Goal: Task Accomplishment & Management: Manage account settings

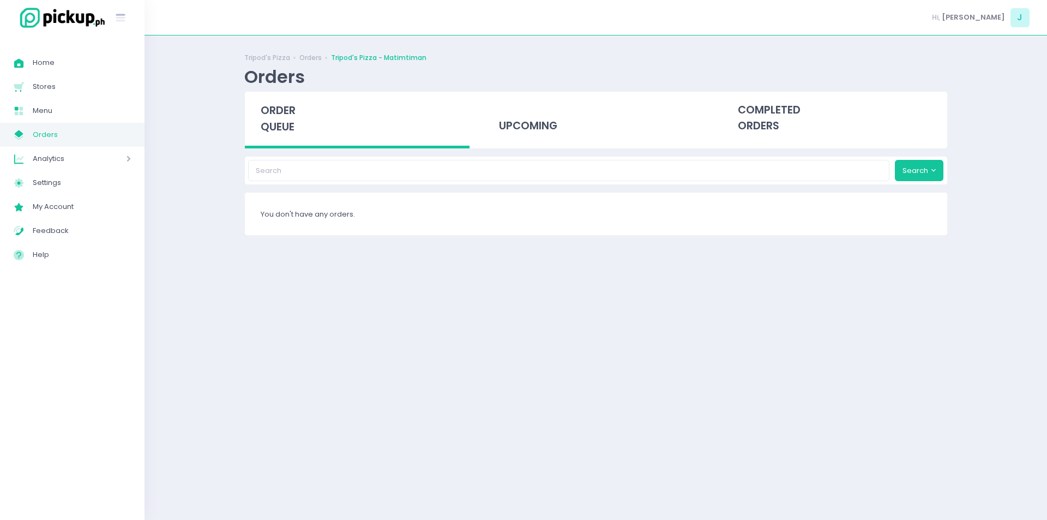
click at [270, 94] on div "order queue" at bounding box center [357, 120] width 225 height 57
click at [281, 125] on span "order queue" at bounding box center [278, 118] width 35 height 31
click at [283, 104] on span "order queue" at bounding box center [278, 118] width 35 height 31
click at [222, 226] on div "Tripod's Pizza Orders Tripod's Pizza - Matimtiman Orders order queue upcoming c…" at bounding box center [595, 277] width 902 height 457
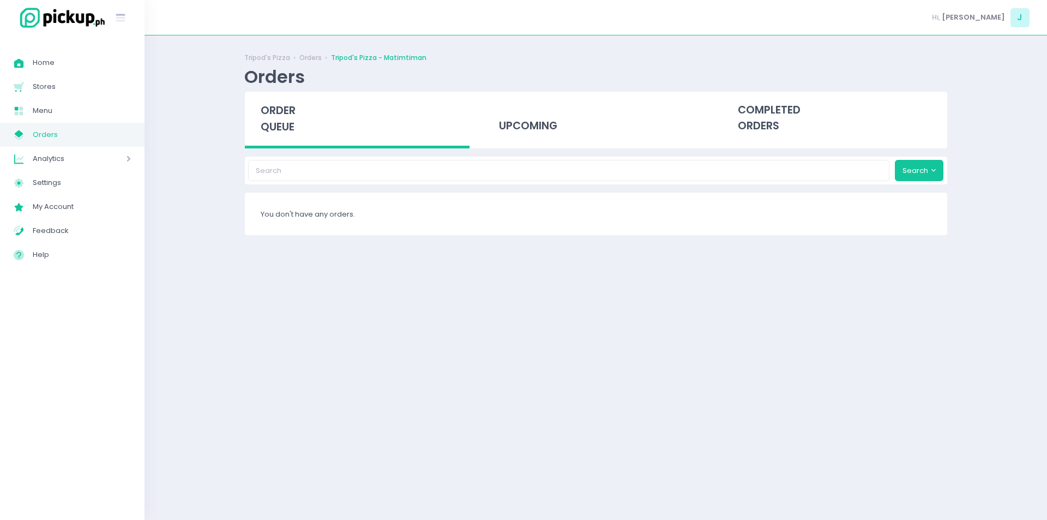
click at [276, 122] on span "order queue" at bounding box center [278, 118] width 35 height 31
click at [276, 112] on span "order queue" at bounding box center [278, 118] width 35 height 31
click at [281, 126] on span "order queue" at bounding box center [278, 118] width 35 height 31
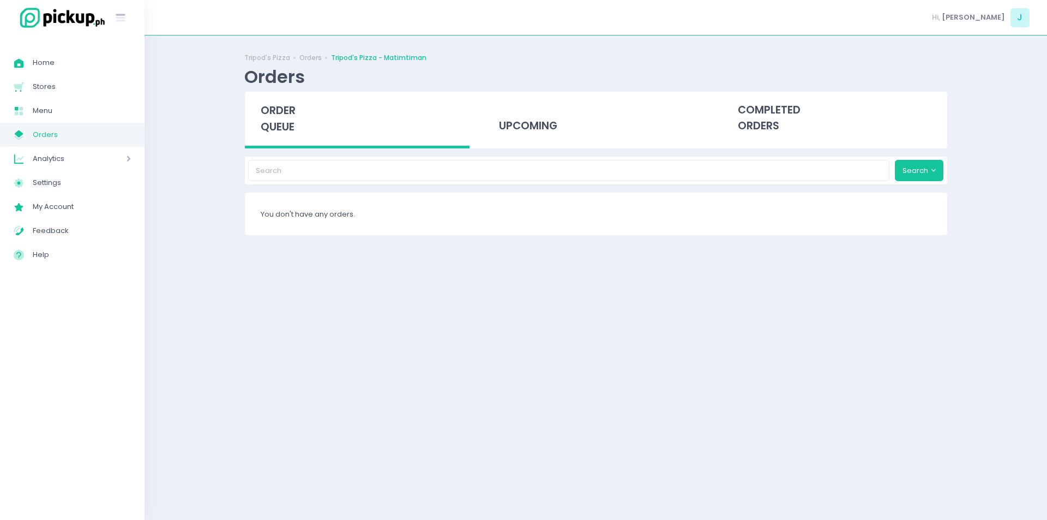
click at [293, 127] on span "order queue" at bounding box center [278, 118] width 35 height 31
click at [289, 117] on span "order queue" at bounding box center [278, 118] width 35 height 31
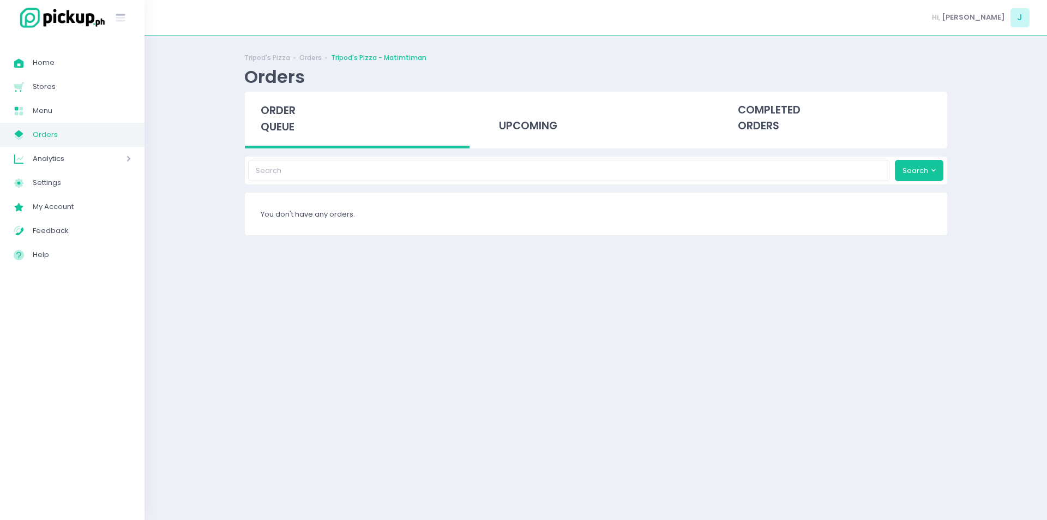
click at [289, 117] on span "order queue" at bounding box center [278, 118] width 35 height 31
click at [265, 125] on span "order queue" at bounding box center [278, 118] width 35 height 31
click at [292, 111] on span "order queue" at bounding box center [278, 118] width 35 height 31
click at [290, 122] on span "order queue" at bounding box center [278, 118] width 35 height 31
click at [288, 104] on span "order queue" at bounding box center [278, 118] width 35 height 31
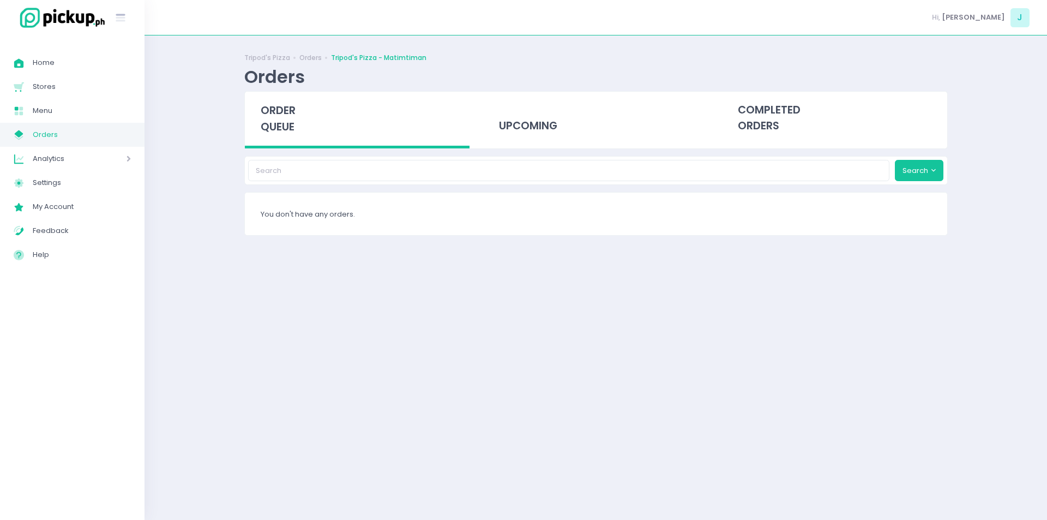
click at [302, 115] on div "order queue" at bounding box center [357, 120] width 225 height 57
click at [275, 104] on span "order queue" at bounding box center [278, 118] width 35 height 31
click at [297, 129] on div "order queue" at bounding box center [357, 120] width 225 height 57
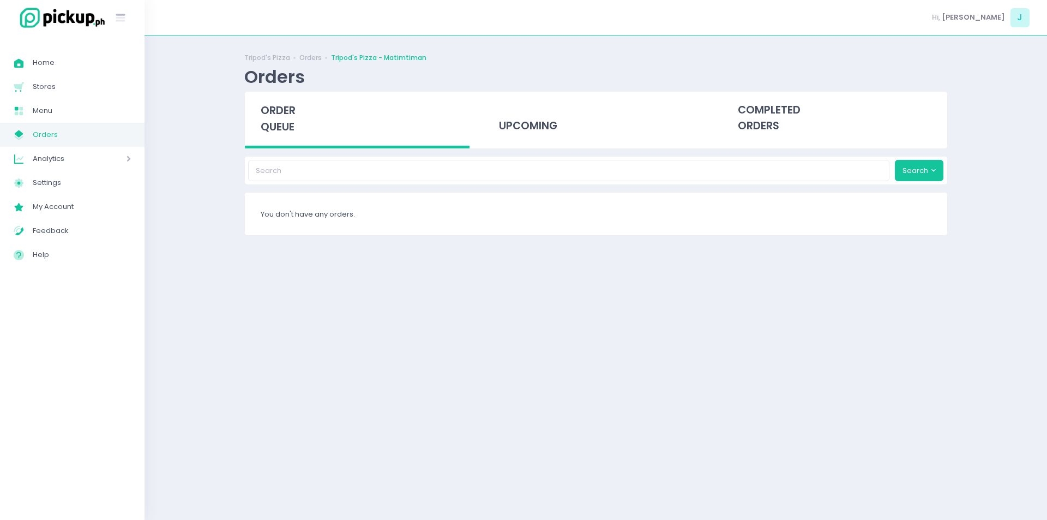
click at [281, 119] on span "order queue" at bounding box center [278, 118] width 35 height 31
click at [281, 123] on span "order queue" at bounding box center [278, 118] width 35 height 31
click at [269, 129] on span "order queue" at bounding box center [278, 118] width 35 height 31
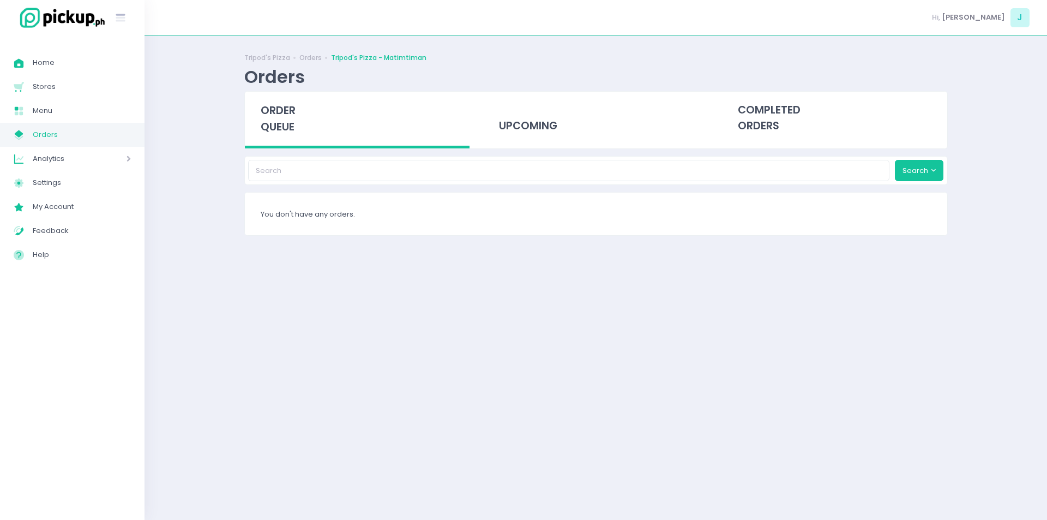
click at [269, 129] on span "order queue" at bounding box center [278, 118] width 35 height 31
click at [279, 112] on span "order queue" at bounding box center [278, 118] width 35 height 31
click at [279, 114] on span "order queue" at bounding box center [278, 118] width 35 height 31
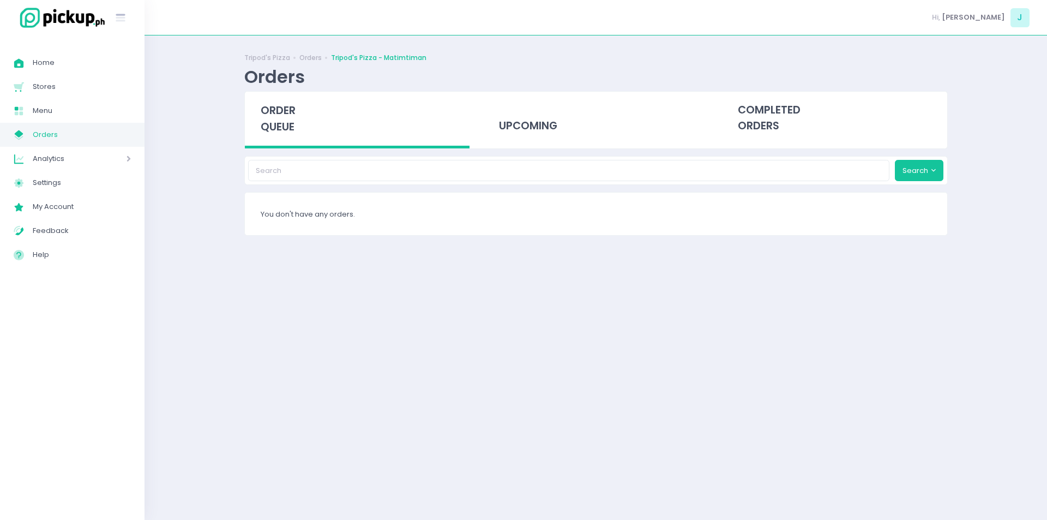
click at [273, 122] on span "order queue" at bounding box center [278, 118] width 35 height 31
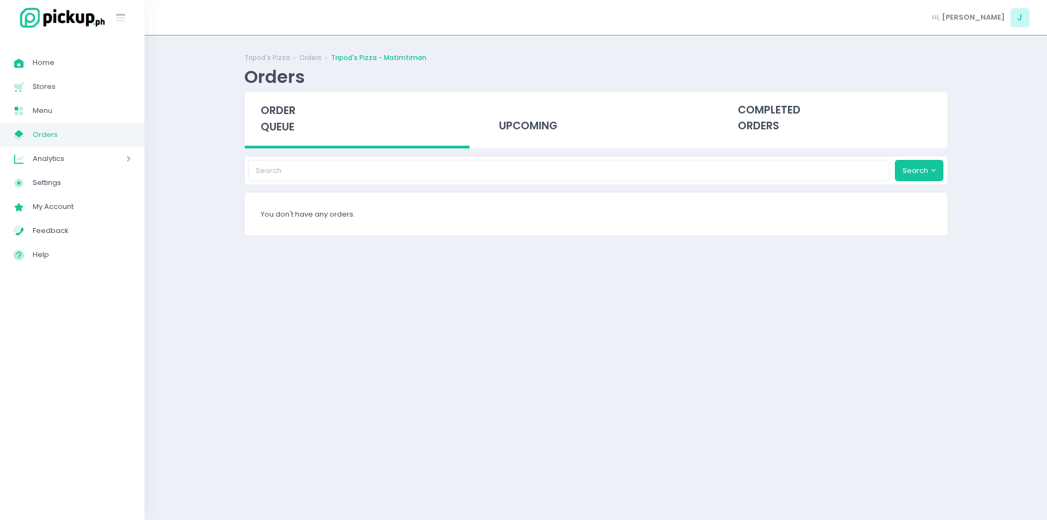
click at [293, 132] on span "order queue" at bounding box center [278, 118] width 35 height 31
click at [271, 114] on span "order queue" at bounding box center [278, 118] width 35 height 31
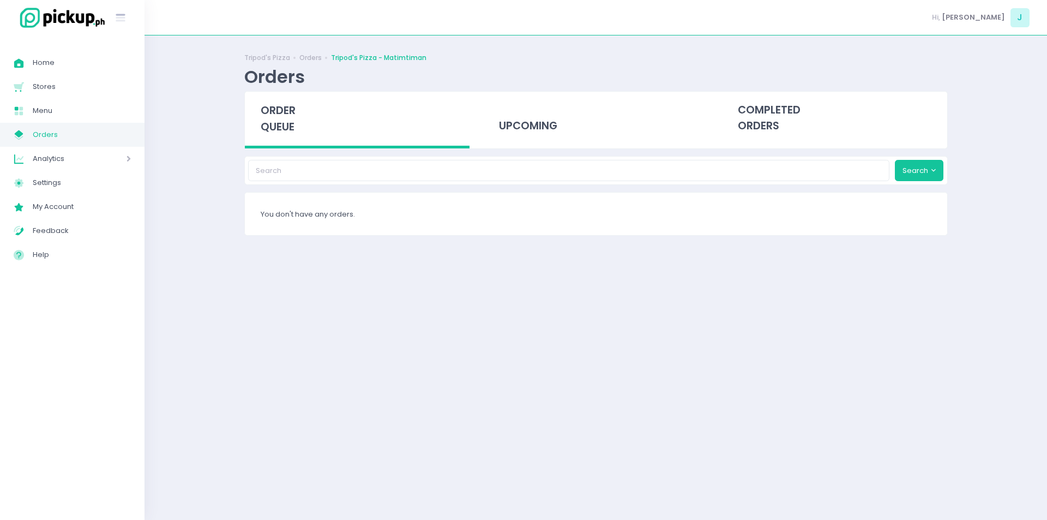
click at [271, 114] on span "order queue" at bounding box center [278, 118] width 35 height 31
click at [275, 138] on div "order queue" at bounding box center [357, 120] width 225 height 57
click at [285, 129] on span "order queue" at bounding box center [278, 118] width 35 height 31
click at [304, 136] on div "order queue" at bounding box center [357, 120] width 225 height 57
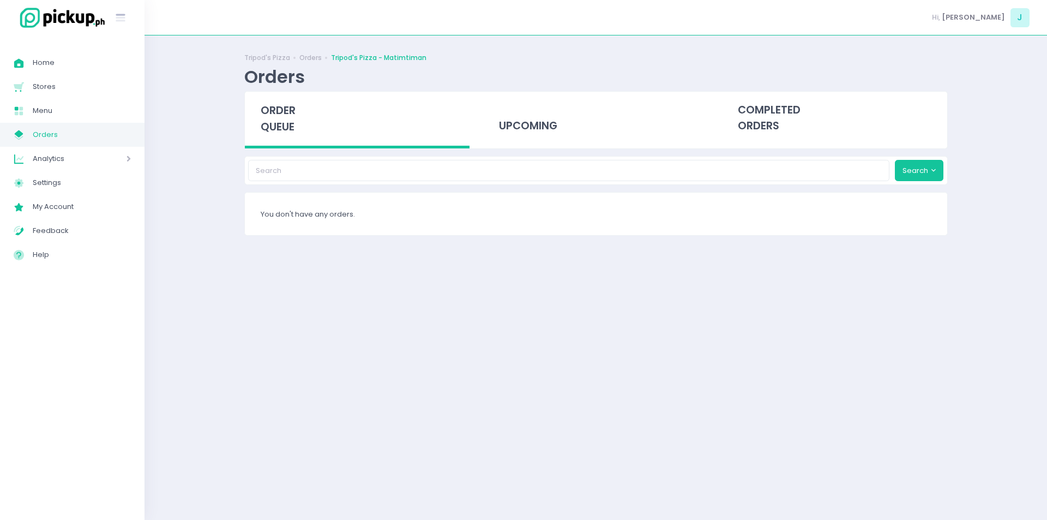
click at [295, 113] on span "order queue" at bounding box center [278, 118] width 35 height 31
click at [289, 134] on span "order queue" at bounding box center [278, 118] width 35 height 31
click at [289, 130] on span "order queue" at bounding box center [278, 118] width 35 height 31
click at [291, 111] on span "order queue" at bounding box center [278, 118] width 35 height 31
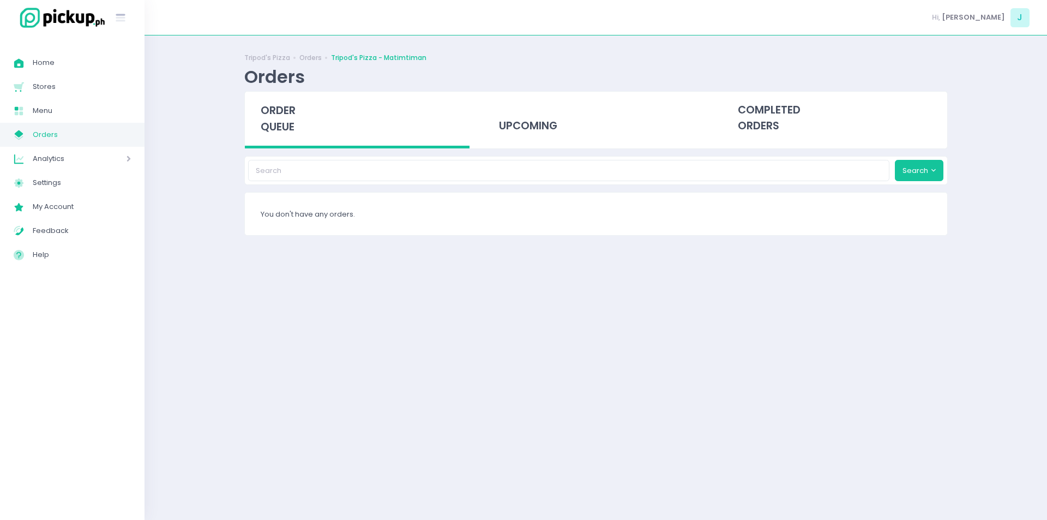
click at [291, 111] on span "order queue" at bounding box center [278, 118] width 35 height 31
click at [273, 134] on span "order queue" at bounding box center [278, 118] width 35 height 31
click at [304, 129] on div "order queue" at bounding box center [357, 120] width 225 height 57
click at [285, 96] on div "order queue" at bounding box center [357, 120] width 225 height 57
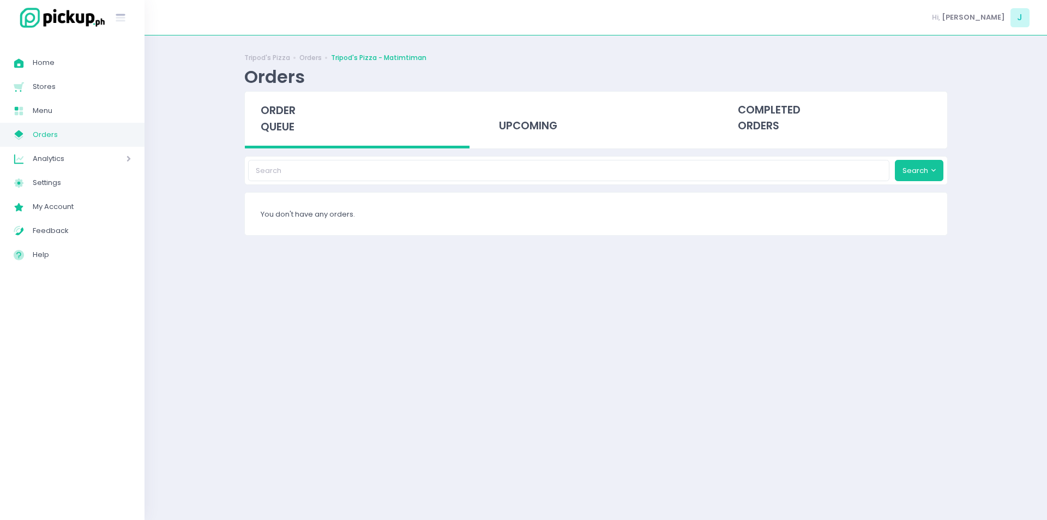
click at [281, 116] on span "order queue" at bounding box center [278, 118] width 35 height 31
click at [282, 107] on span "order queue" at bounding box center [278, 118] width 35 height 31
click at [275, 126] on span "order queue" at bounding box center [278, 118] width 35 height 31
click at [286, 126] on span "order queue" at bounding box center [278, 118] width 35 height 31
click at [272, 127] on span "order queue" at bounding box center [278, 118] width 35 height 31
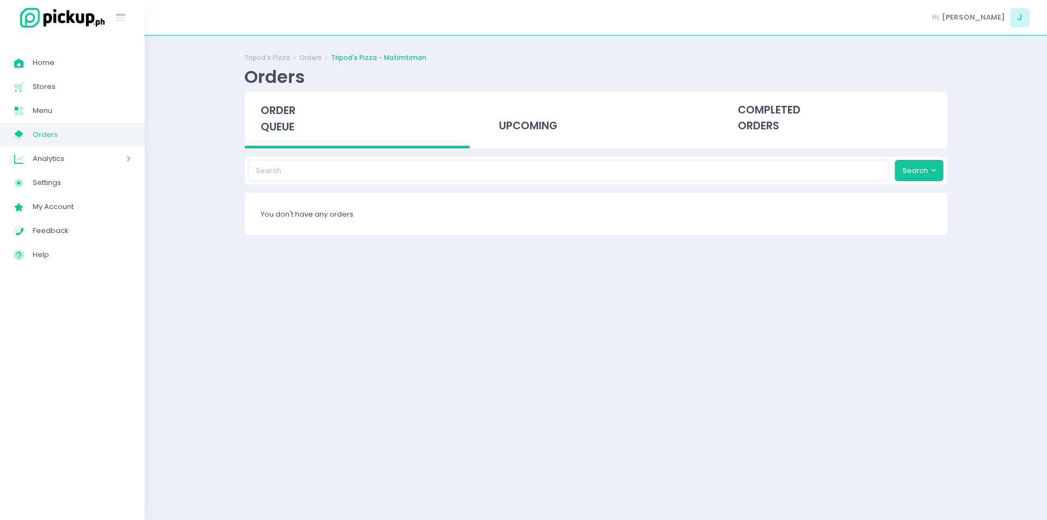
click at [272, 127] on span "order queue" at bounding box center [278, 118] width 35 height 31
click at [291, 123] on span "order queue" at bounding box center [278, 118] width 35 height 31
click at [292, 130] on span "order queue" at bounding box center [278, 118] width 35 height 31
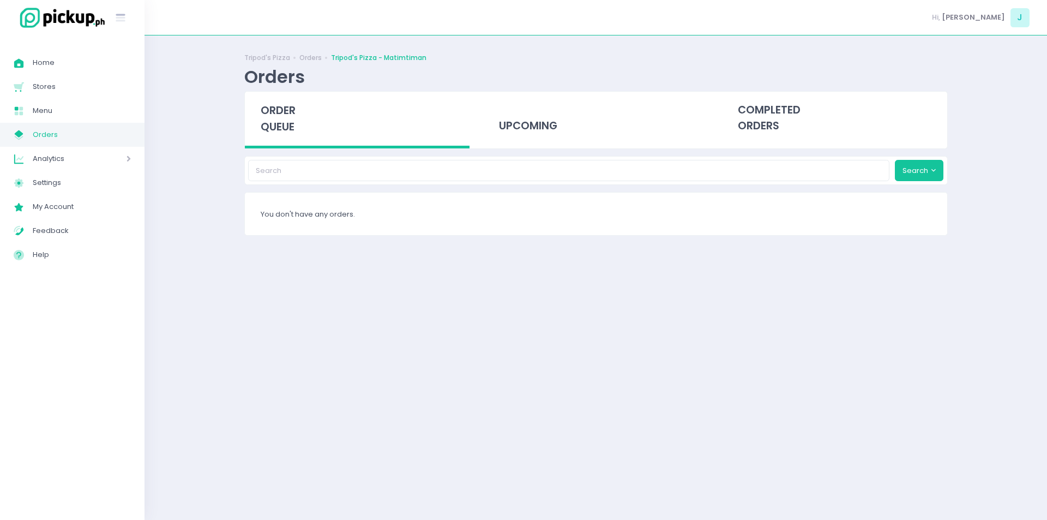
click at [292, 130] on span "order queue" at bounding box center [278, 118] width 35 height 31
click at [292, 130] on div "order queue" at bounding box center [357, 120] width 225 height 57
click at [292, 130] on span "order queue" at bounding box center [278, 118] width 35 height 31
click at [288, 128] on span "order queue" at bounding box center [278, 118] width 35 height 31
click at [275, 105] on span "order queue" at bounding box center [278, 118] width 35 height 31
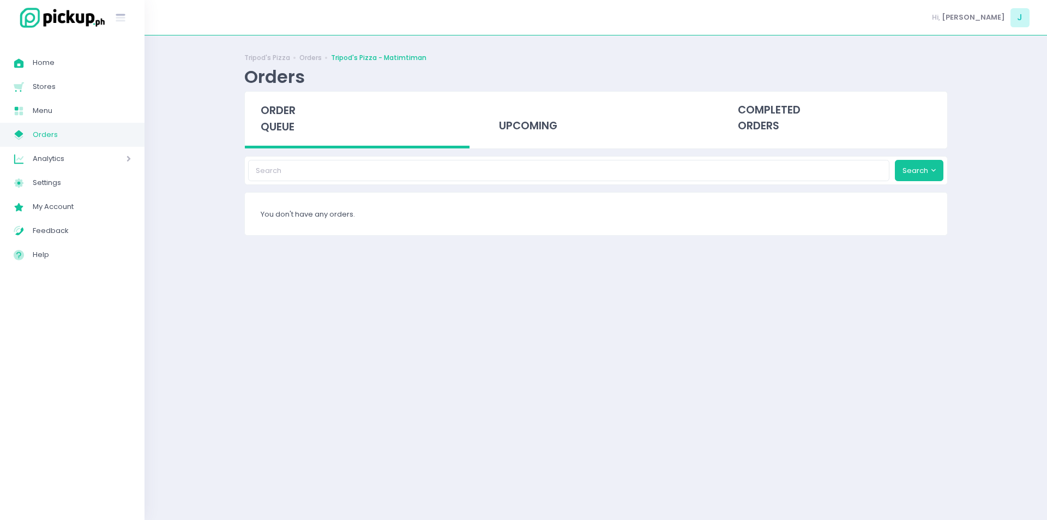
click at [281, 129] on span "order queue" at bounding box center [278, 118] width 35 height 31
click at [277, 124] on span "order queue" at bounding box center [278, 118] width 35 height 31
click at [304, 113] on div "order queue" at bounding box center [357, 120] width 225 height 57
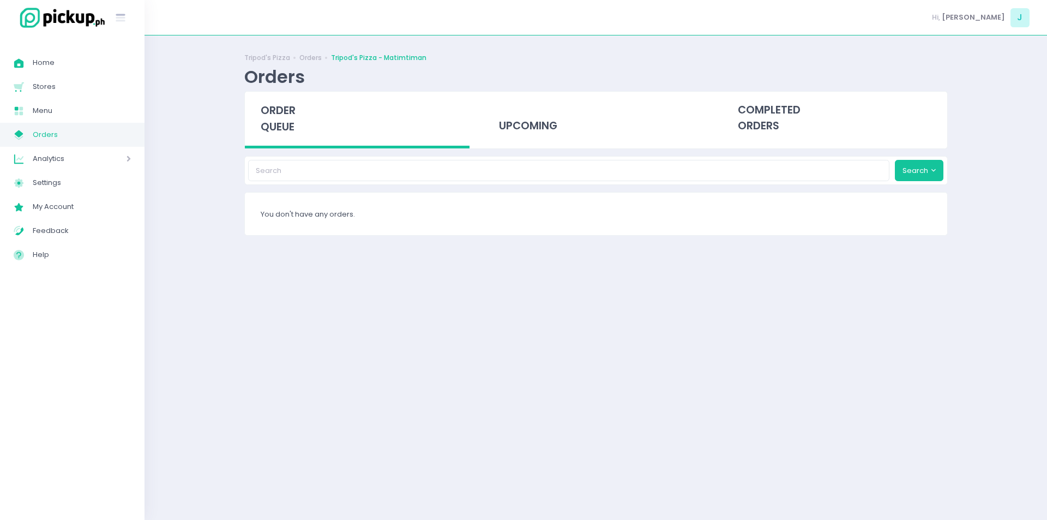
click at [279, 133] on span "order queue" at bounding box center [278, 118] width 35 height 31
click at [287, 108] on span "order queue" at bounding box center [278, 118] width 35 height 31
click at [277, 109] on span "order queue" at bounding box center [278, 118] width 35 height 31
click at [272, 116] on span "order queue" at bounding box center [278, 118] width 35 height 31
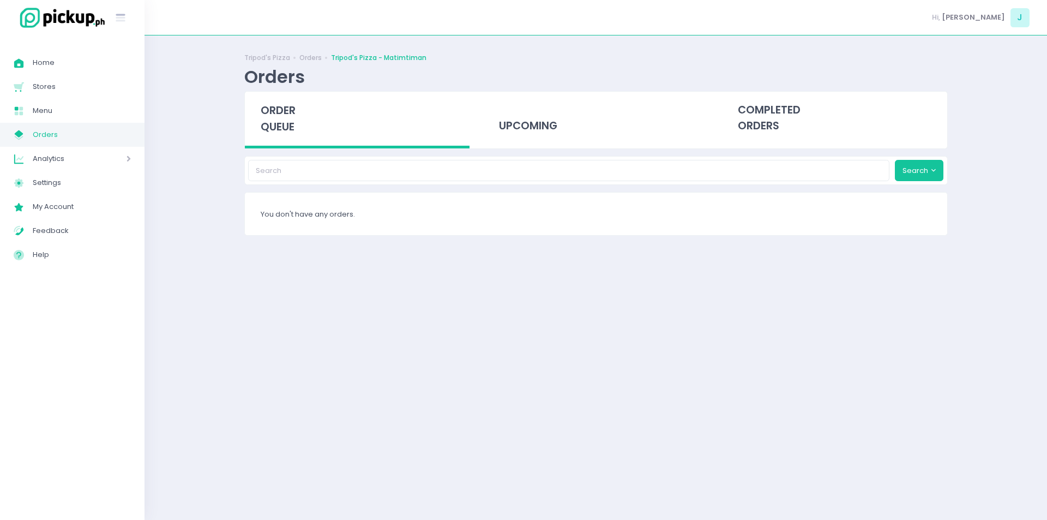
click at [272, 116] on span "order queue" at bounding box center [278, 118] width 35 height 31
click at [279, 118] on span "order queue" at bounding box center [278, 118] width 35 height 31
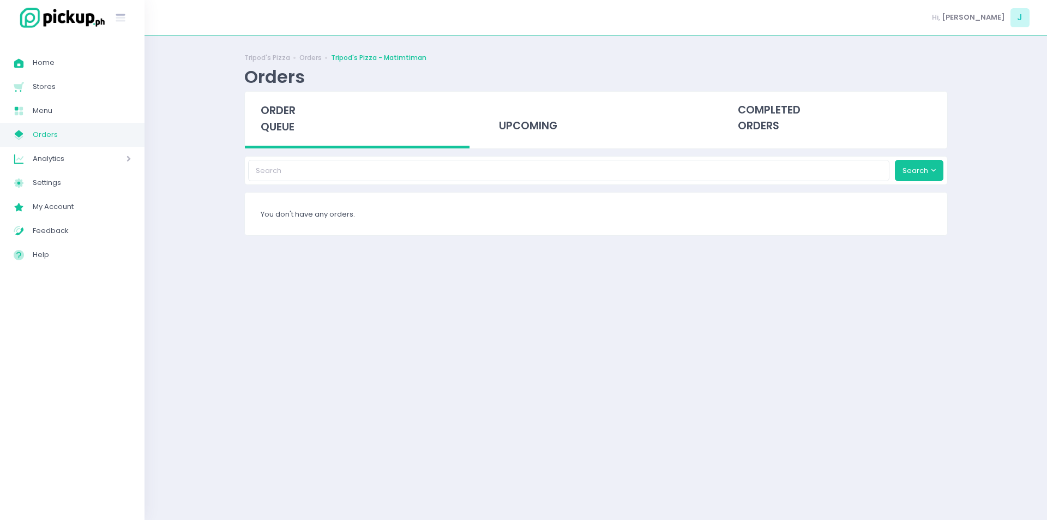
click at [279, 118] on span "order queue" at bounding box center [278, 118] width 35 height 31
click at [278, 120] on span "order queue" at bounding box center [278, 118] width 35 height 31
click at [285, 115] on span "order queue" at bounding box center [278, 118] width 35 height 31
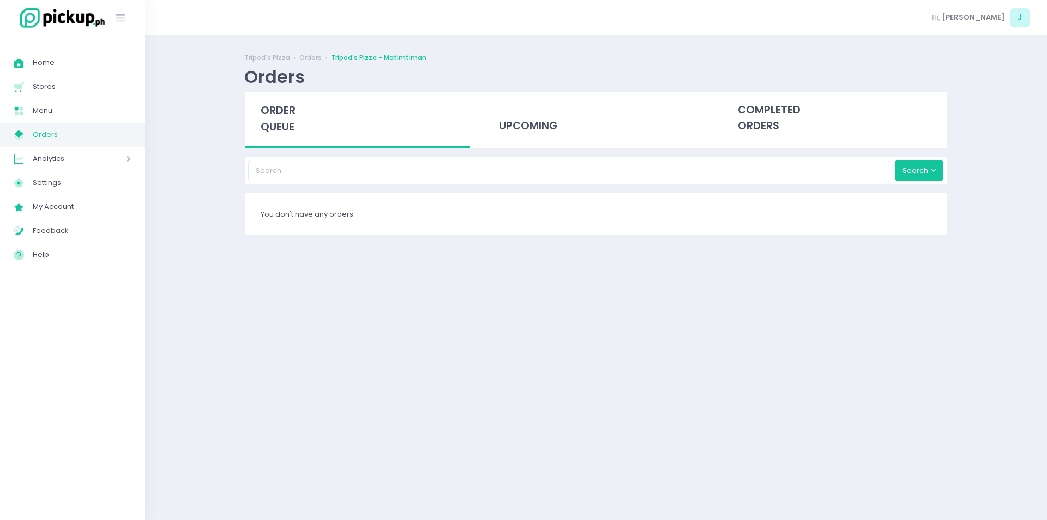
click at [285, 115] on span "order queue" at bounding box center [278, 118] width 35 height 31
click at [277, 132] on span "order queue" at bounding box center [278, 118] width 35 height 31
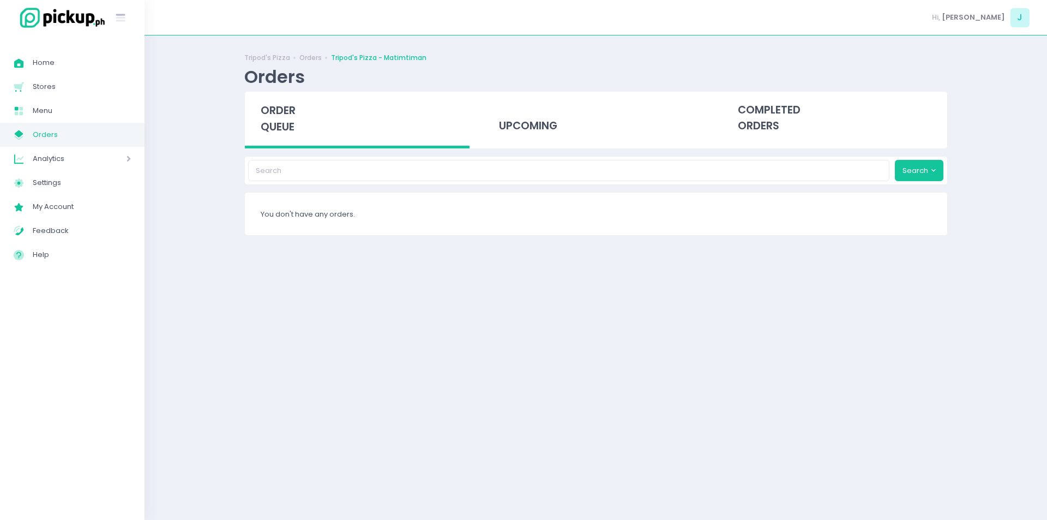
click at [265, 108] on span "order queue" at bounding box center [278, 118] width 35 height 31
click at [286, 119] on span "order queue" at bounding box center [278, 118] width 35 height 31
click at [270, 117] on span "order queue" at bounding box center [278, 118] width 35 height 31
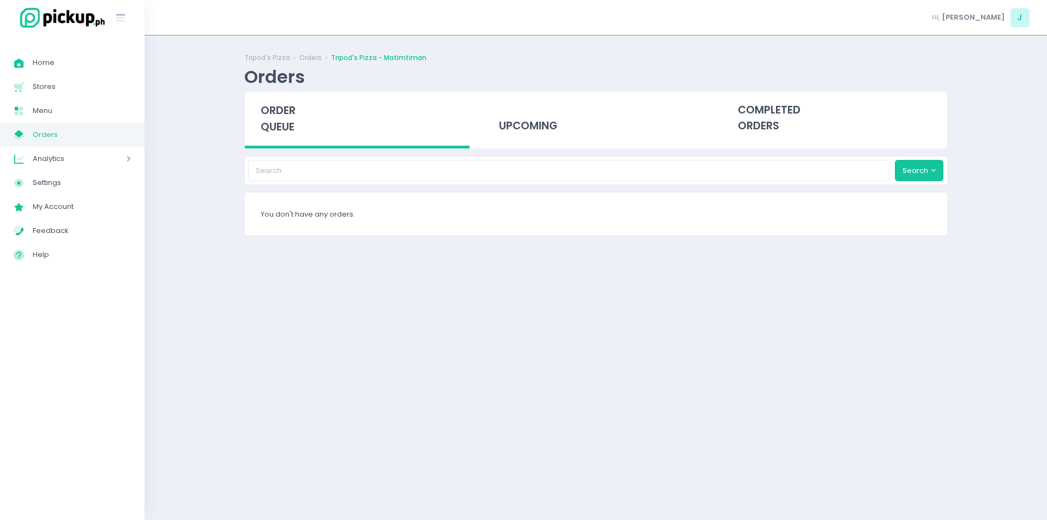
click at [270, 117] on span "order queue" at bounding box center [278, 118] width 35 height 31
click at [285, 129] on span "order queue" at bounding box center [278, 118] width 35 height 31
click at [286, 134] on span "order queue" at bounding box center [278, 118] width 35 height 31
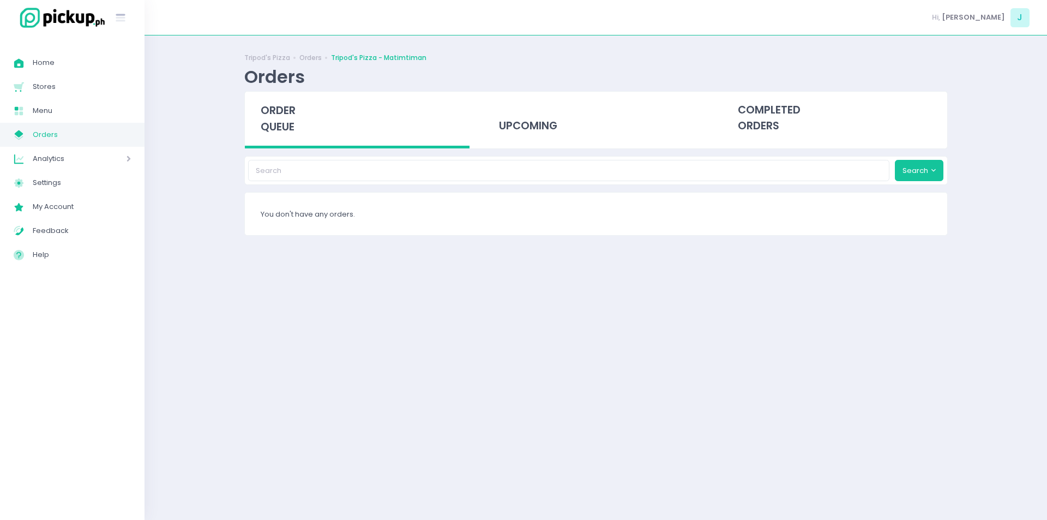
click at [308, 139] on div "order queue" at bounding box center [357, 120] width 225 height 57
drag, startPoint x: 308, startPoint y: 139, endPoint x: 385, endPoint y: -47, distance: 201.9
click at [385, 0] on html "Stockholm-icons / General / User Created with Sketch. Stockholm-icons / Text / …" at bounding box center [523, 260] width 1047 height 520
click at [276, 126] on span "order queue" at bounding box center [278, 118] width 35 height 31
click at [286, 116] on span "order queue" at bounding box center [278, 118] width 35 height 31
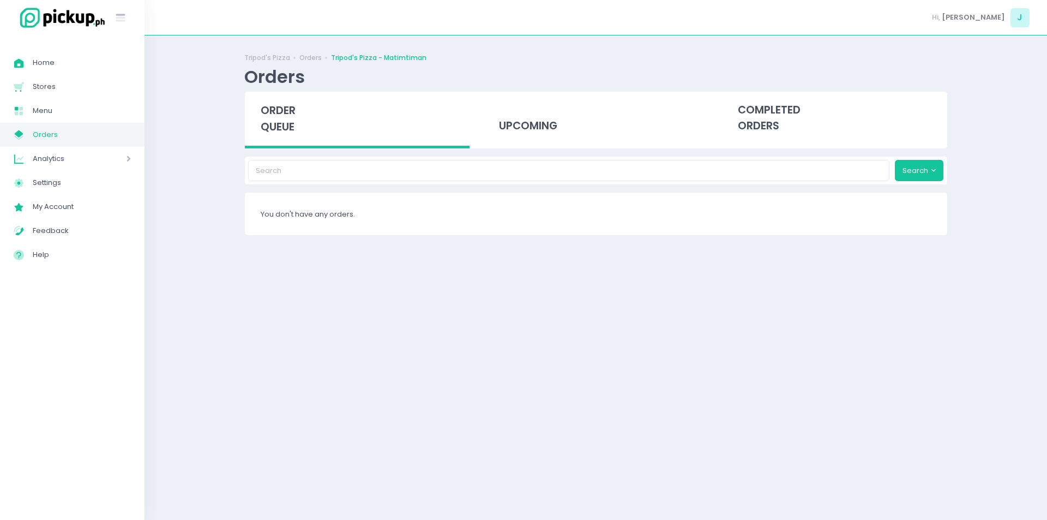
click at [295, 135] on div "order queue" at bounding box center [357, 120] width 225 height 57
click at [265, 136] on div "order queue" at bounding box center [357, 120] width 225 height 57
click at [290, 108] on span "order queue" at bounding box center [278, 118] width 35 height 31
click at [272, 118] on div "order queue" at bounding box center [357, 120] width 225 height 57
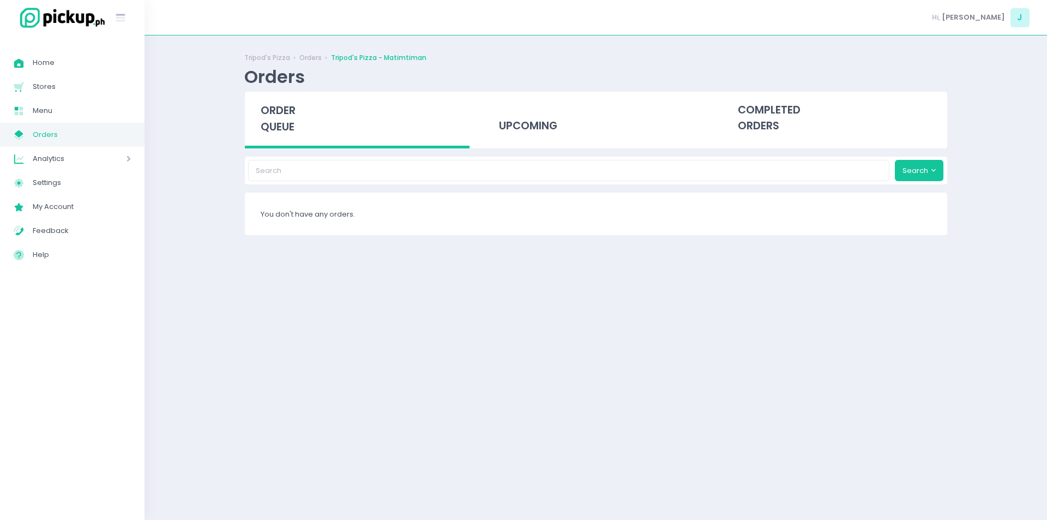
click at [272, 118] on div "order queue" at bounding box center [357, 120] width 225 height 57
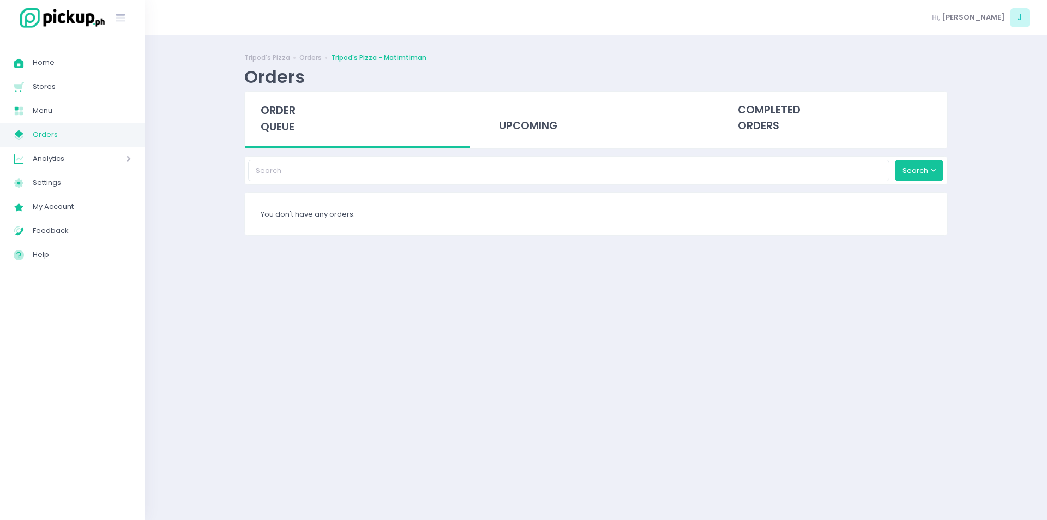
click at [272, 118] on div "order queue" at bounding box center [357, 120] width 225 height 57
click at [289, 117] on span "order queue" at bounding box center [278, 118] width 35 height 31
click at [274, 113] on span "order queue" at bounding box center [278, 118] width 35 height 31
click at [279, 120] on span "order queue" at bounding box center [278, 118] width 35 height 31
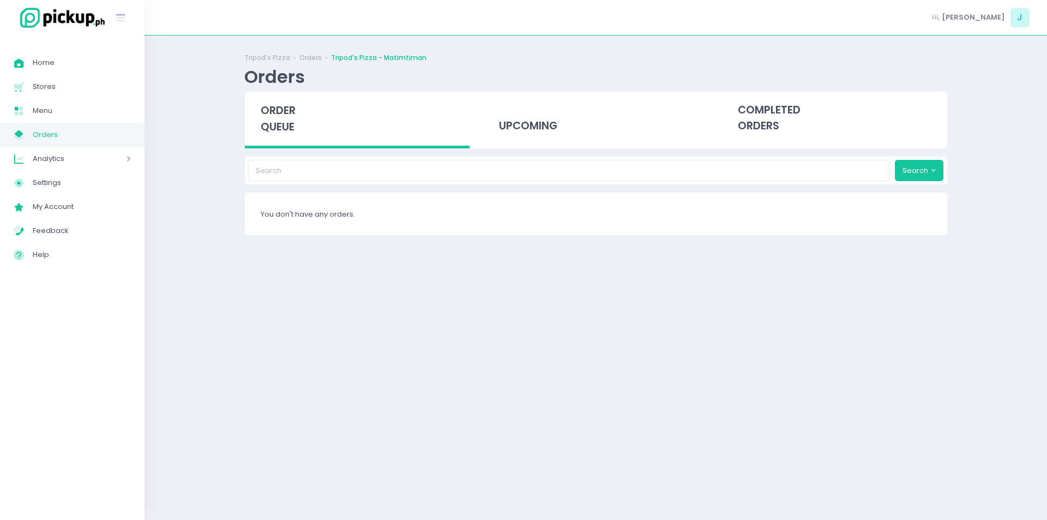
click at [282, 112] on span "order queue" at bounding box center [278, 118] width 35 height 31
click at [277, 130] on span "order queue" at bounding box center [278, 118] width 35 height 31
click at [274, 130] on span "order queue" at bounding box center [278, 118] width 35 height 31
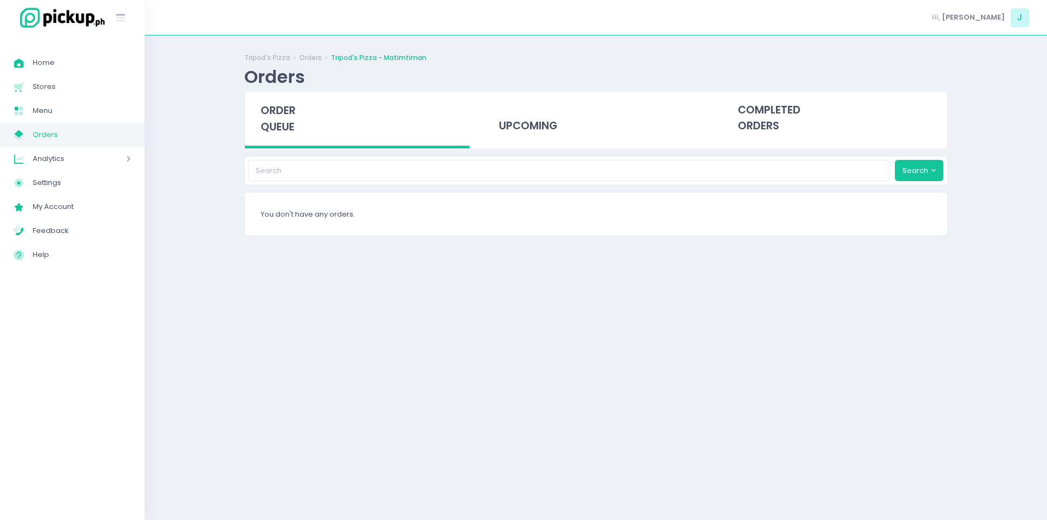
click at [281, 108] on span "order queue" at bounding box center [278, 118] width 35 height 31
click at [276, 102] on div "order queue" at bounding box center [357, 120] width 225 height 57
click at [287, 124] on span "order queue" at bounding box center [278, 118] width 35 height 31
click at [279, 132] on span "order queue" at bounding box center [278, 118] width 35 height 31
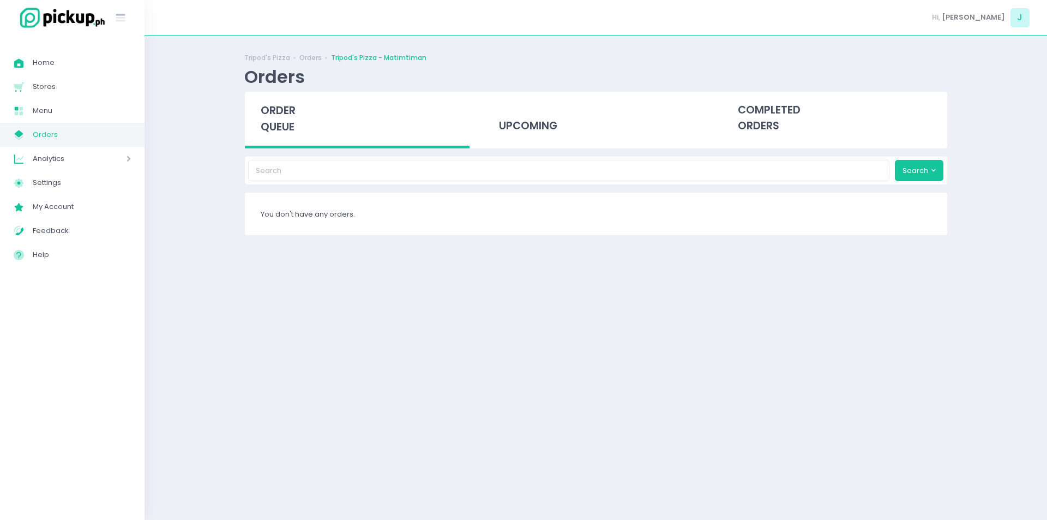
click at [285, 127] on span "order queue" at bounding box center [278, 118] width 35 height 31
click at [286, 132] on span "order queue" at bounding box center [278, 118] width 35 height 31
click at [277, 118] on div "order queue" at bounding box center [357, 120] width 225 height 57
click at [262, 130] on span "order queue" at bounding box center [278, 118] width 35 height 31
click at [280, 134] on span "order queue" at bounding box center [278, 118] width 35 height 31
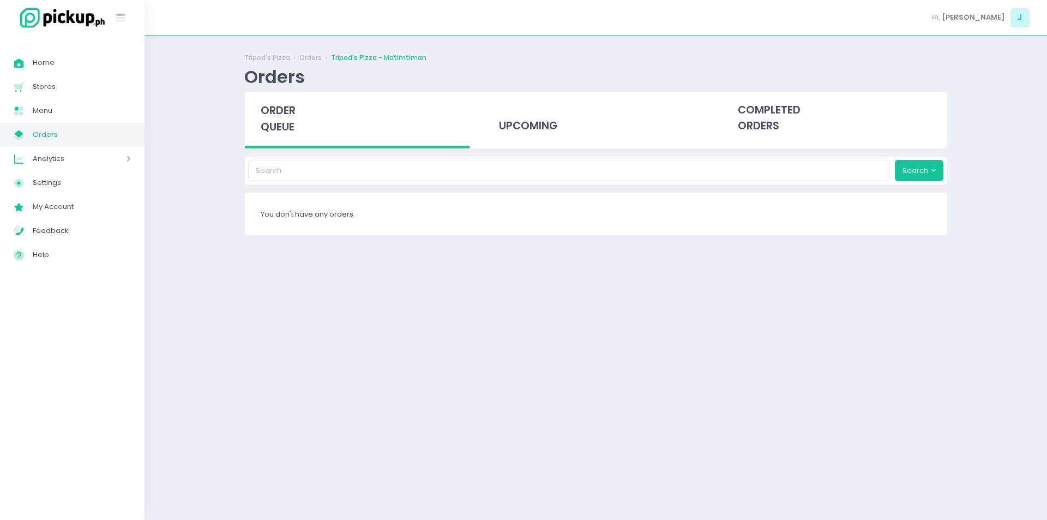
click at [261, 110] on span "order queue" at bounding box center [278, 118] width 35 height 31
click at [294, 127] on span "order queue" at bounding box center [278, 118] width 35 height 31
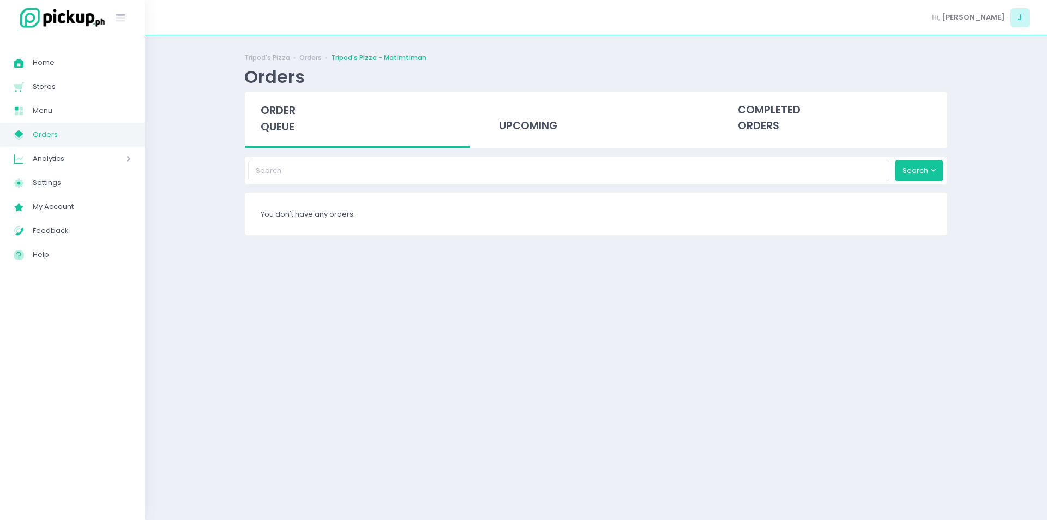
click at [291, 121] on span "order queue" at bounding box center [278, 118] width 35 height 31
click at [277, 104] on span "order queue" at bounding box center [278, 118] width 35 height 31
click at [285, 142] on div "order queue" at bounding box center [357, 120] width 225 height 57
click at [273, 115] on span "order queue" at bounding box center [278, 118] width 35 height 31
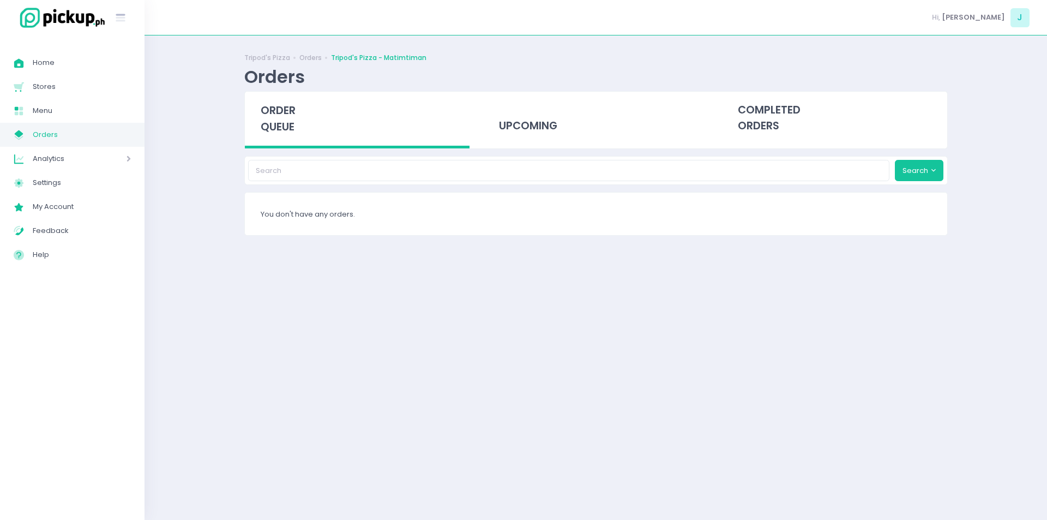
click at [277, 125] on span "order queue" at bounding box center [278, 118] width 35 height 31
click at [270, 101] on div "order queue" at bounding box center [357, 120] width 225 height 57
click at [273, 131] on span "order queue" at bounding box center [278, 118] width 35 height 31
drag, startPoint x: 273, startPoint y: 131, endPoint x: 322, endPoint y: -47, distance: 185.0
click at [322, 0] on html "Stockholm-icons / General / User Created with Sketch. Stockholm-icons / Text / …" at bounding box center [523, 260] width 1047 height 520
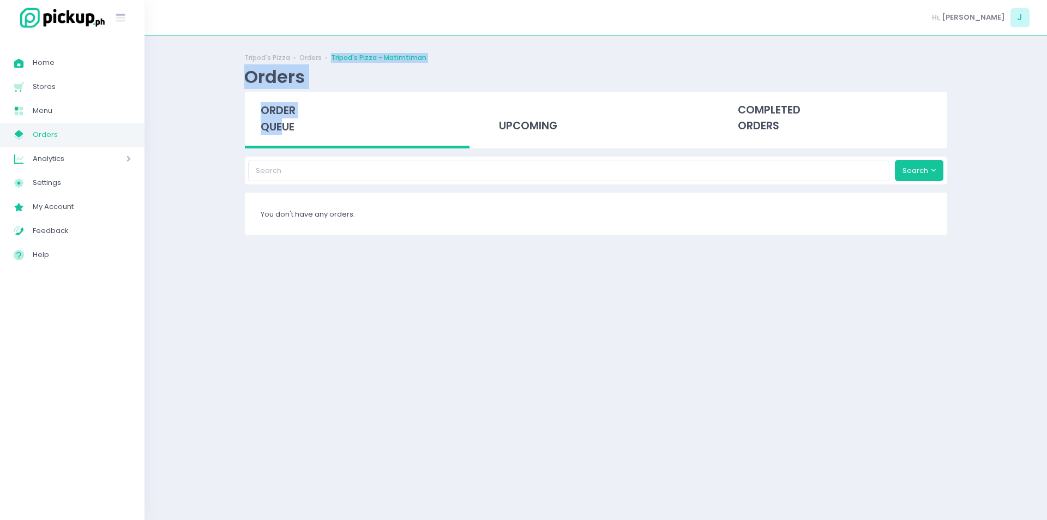
click at [258, 119] on div "order queue" at bounding box center [357, 120] width 225 height 57
click at [285, 123] on span "order queue" at bounding box center [278, 118] width 35 height 31
click at [273, 115] on span "order queue" at bounding box center [278, 118] width 35 height 31
click at [269, 99] on div "order queue" at bounding box center [357, 120] width 225 height 57
click at [286, 109] on span "order queue" at bounding box center [278, 118] width 35 height 31
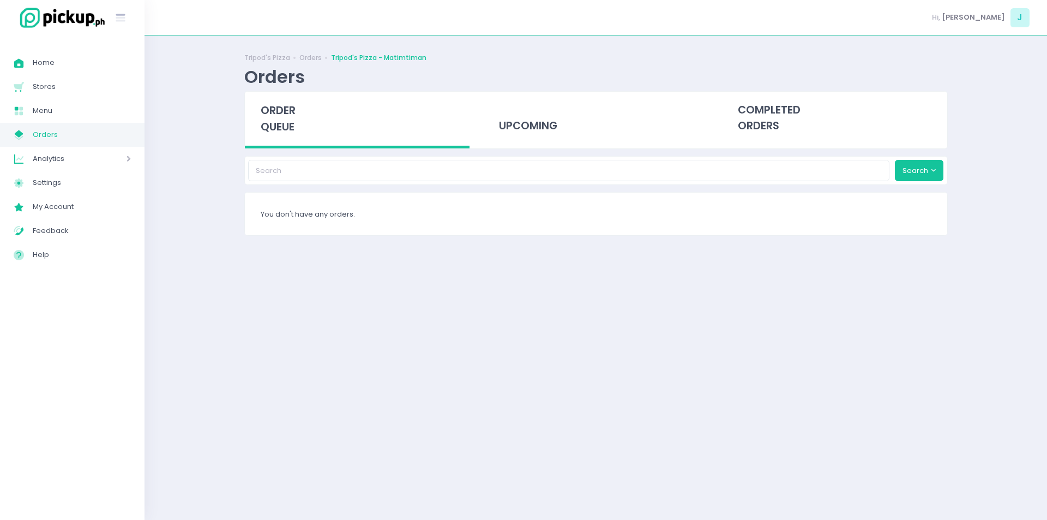
click at [293, 121] on span "order queue" at bounding box center [278, 118] width 35 height 31
click at [299, 124] on div "order queue" at bounding box center [357, 120] width 225 height 57
click at [287, 130] on span "order queue" at bounding box center [278, 118] width 35 height 31
click at [288, 135] on div "order queue" at bounding box center [357, 120] width 225 height 57
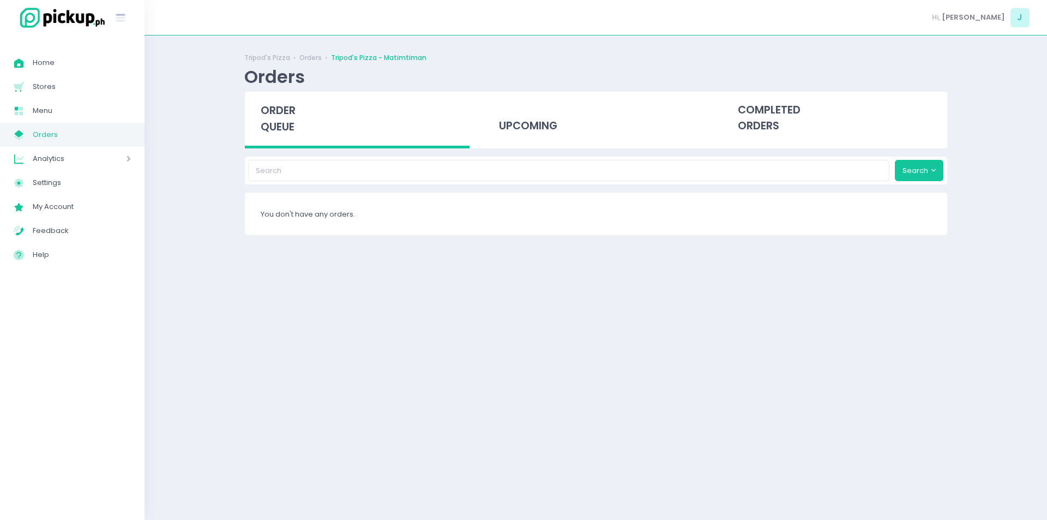
click at [288, 135] on div "order queue" at bounding box center [357, 120] width 225 height 57
click at [275, 105] on span "order queue" at bounding box center [278, 118] width 35 height 31
click at [247, 119] on div "order queue" at bounding box center [357, 120] width 225 height 57
click at [274, 120] on span "order queue" at bounding box center [278, 118] width 35 height 31
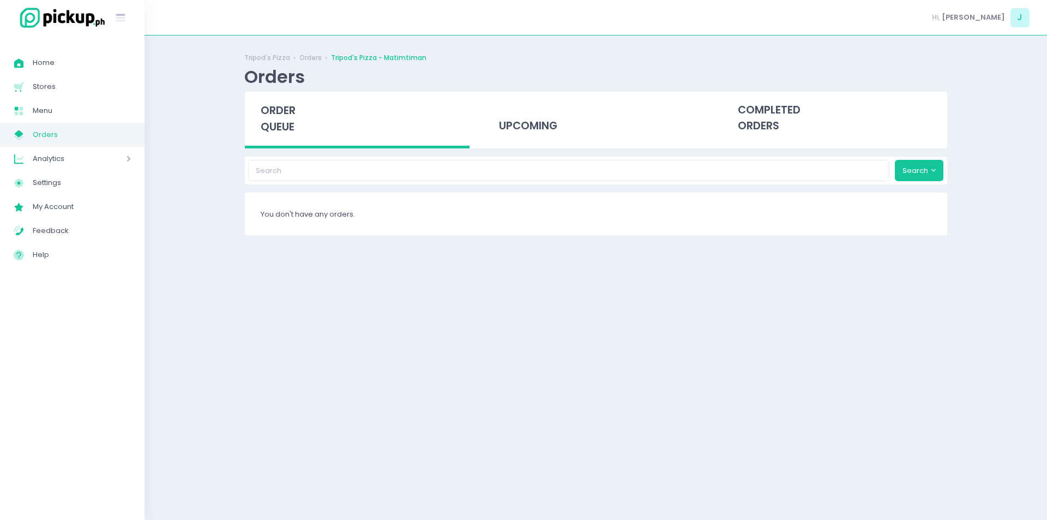
click at [274, 120] on span "order queue" at bounding box center [278, 118] width 35 height 31
click at [294, 127] on span "order queue" at bounding box center [278, 118] width 35 height 31
click at [289, 132] on span "order queue" at bounding box center [278, 118] width 35 height 31
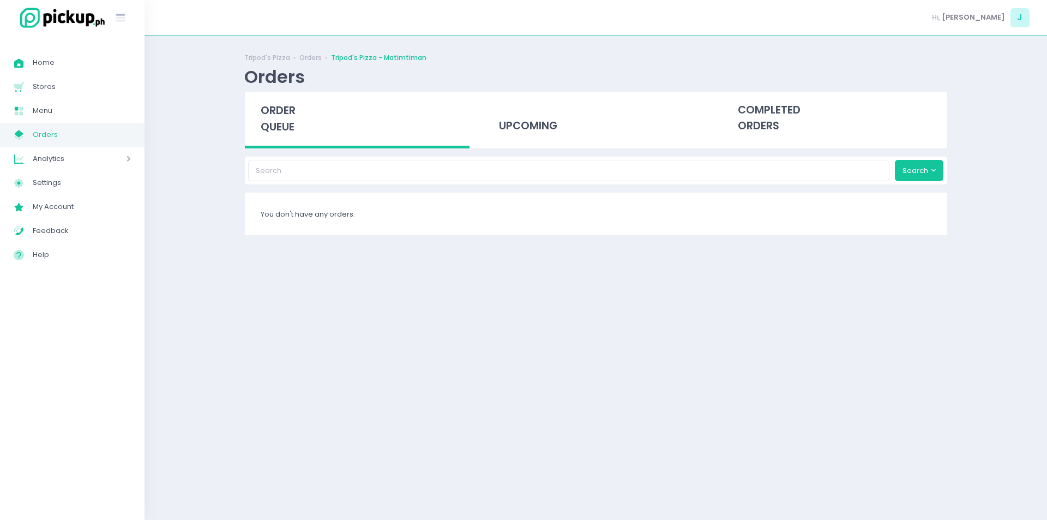
click at [289, 132] on span "order queue" at bounding box center [278, 118] width 35 height 31
click at [284, 124] on span "order queue" at bounding box center [278, 118] width 35 height 31
click at [289, 115] on span "order queue" at bounding box center [278, 118] width 35 height 31
click at [258, 112] on div "order queue" at bounding box center [357, 120] width 225 height 57
click at [288, 132] on span "order queue" at bounding box center [278, 118] width 35 height 31
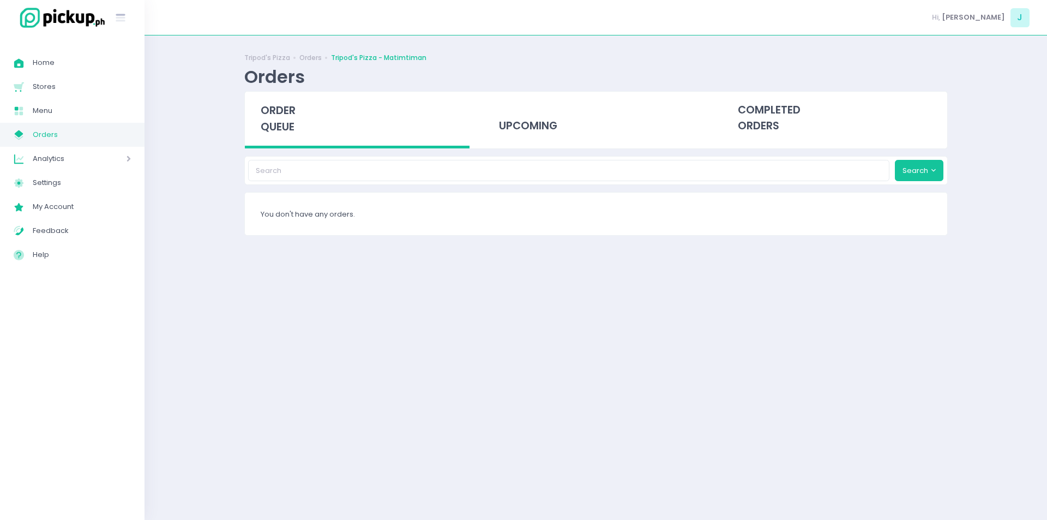
click at [280, 122] on span "order queue" at bounding box center [278, 118] width 35 height 31
click at [292, 131] on span "order queue" at bounding box center [278, 118] width 35 height 31
click at [269, 119] on span "order queue" at bounding box center [278, 118] width 35 height 31
click at [282, 124] on span "order queue" at bounding box center [278, 118] width 35 height 31
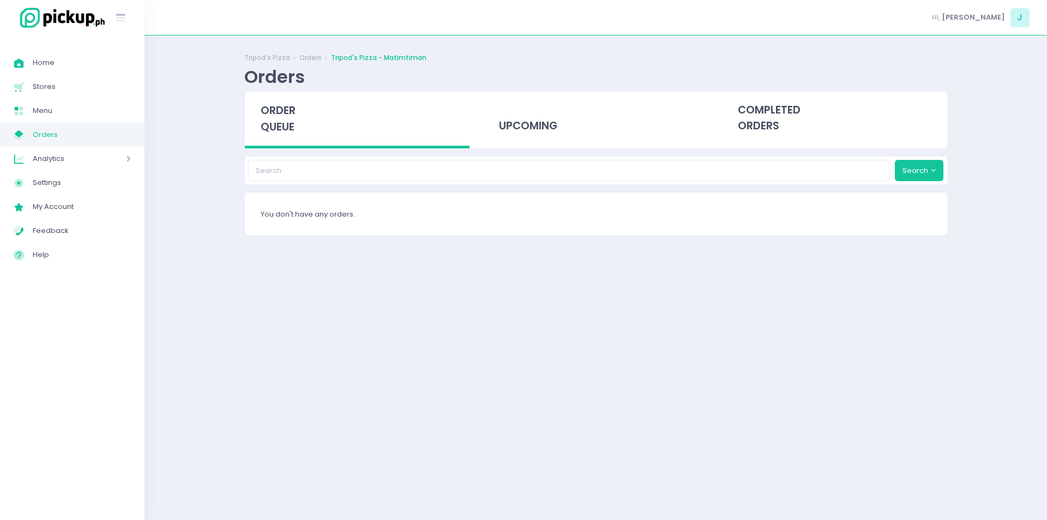
click at [282, 124] on span "order queue" at bounding box center [278, 118] width 35 height 31
click at [280, 128] on span "order queue" at bounding box center [278, 118] width 35 height 31
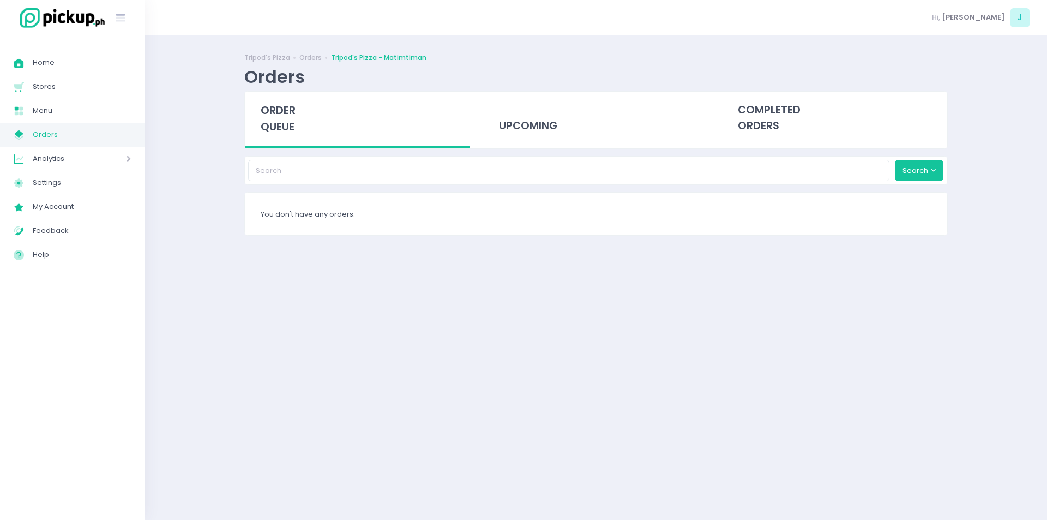
click at [283, 98] on div "order queue" at bounding box center [357, 120] width 225 height 57
click at [284, 87] on div "Orders" at bounding box center [274, 76] width 61 height 21
click at [288, 120] on span "order queue" at bounding box center [278, 118] width 35 height 31
click at [288, 140] on div "order queue" at bounding box center [357, 120] width 225 height 57
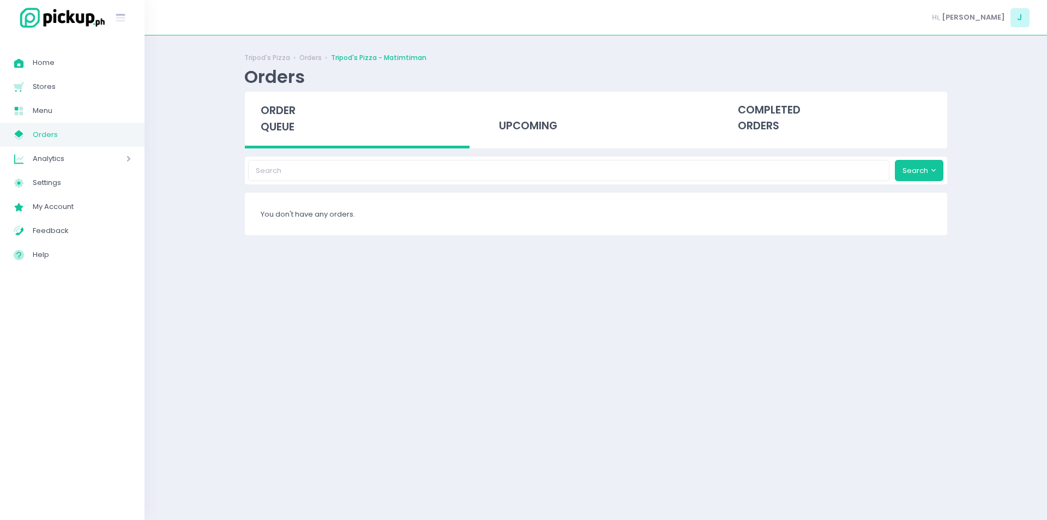
click at [288, 140] on div "order queue" at bounding box center [357, 120] width 225 height 57
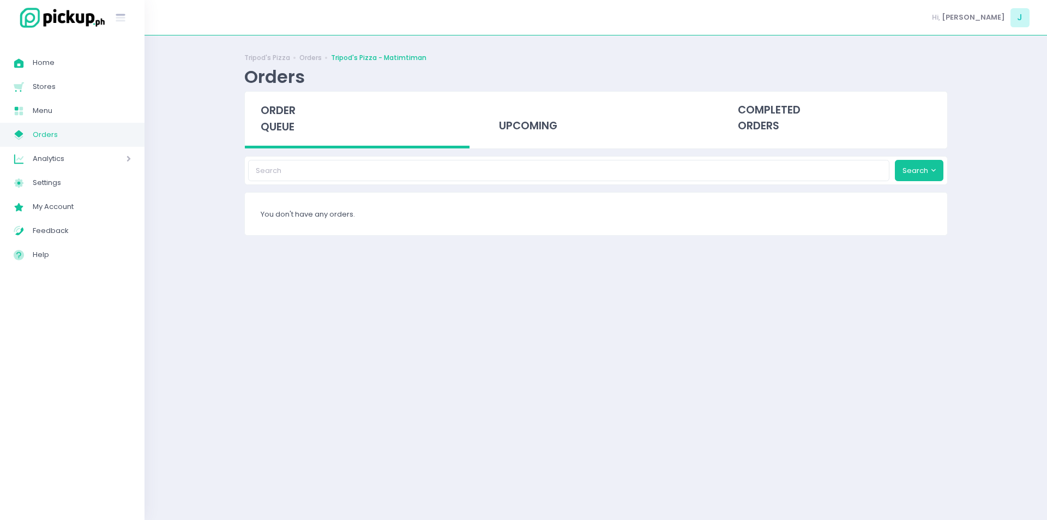
click at [294, 128] on span "order queue" at bounding box center [278, 118] width 35 height 31
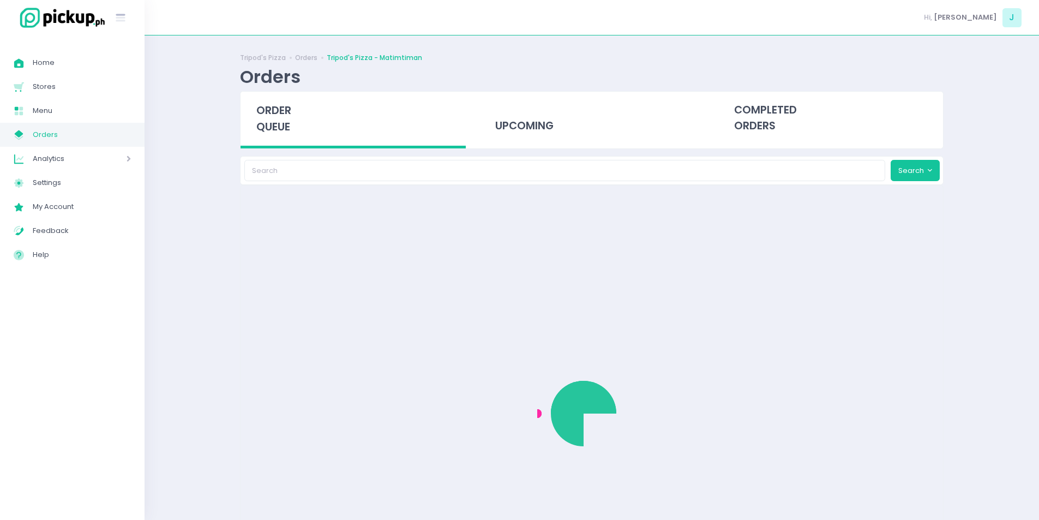
click at [294, 128] on div "order queue" at bounding box center [352, 120] width 225 height 57
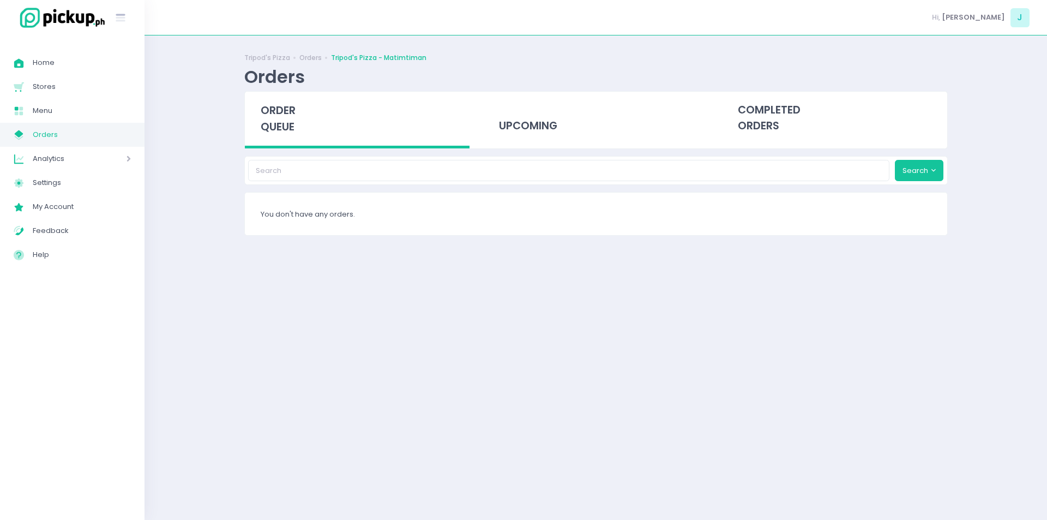
click at [294, 128] on span "order queue" at bounding box center [278, 118] width 35 height 31
click at [294, 121] on span "order queue" at bounding box center [278, 118] width 35 height 31
click at [289, 123] on span "order queue" at bounding box center [278, 118] width 35 height 31
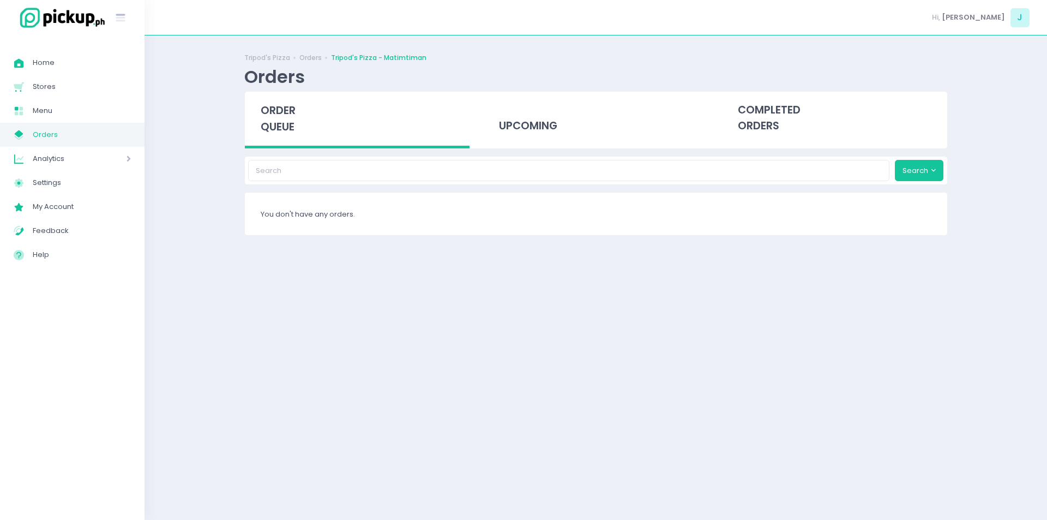
click at [289, 123] on span "order queue" at bounding box center [278, 118] width 35 height 31
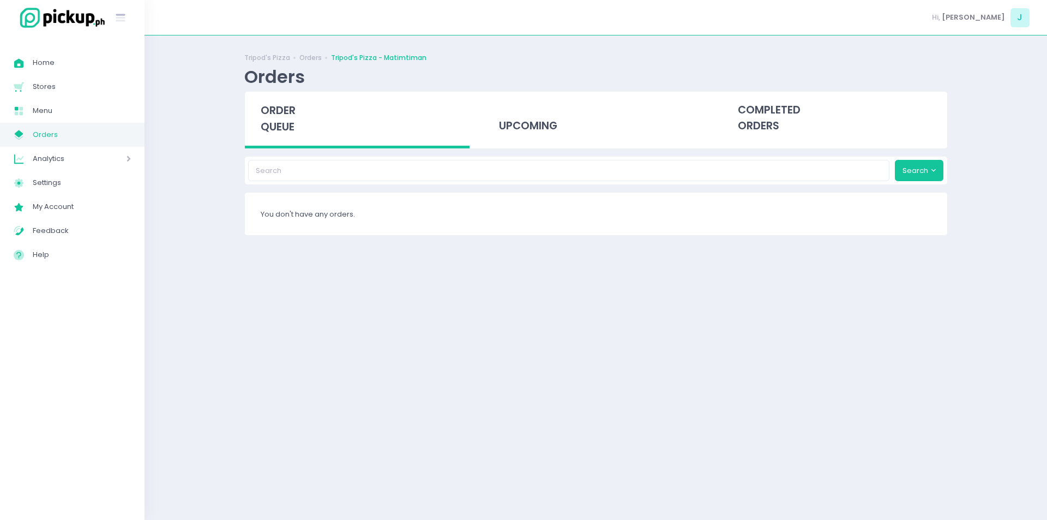
click at [279, 141] on div "order queue" at bounding box center [357, 120] width 225 height 57
click at [279, 122] on span "order queue" at bounding box center [278, 118] width 35 height 31
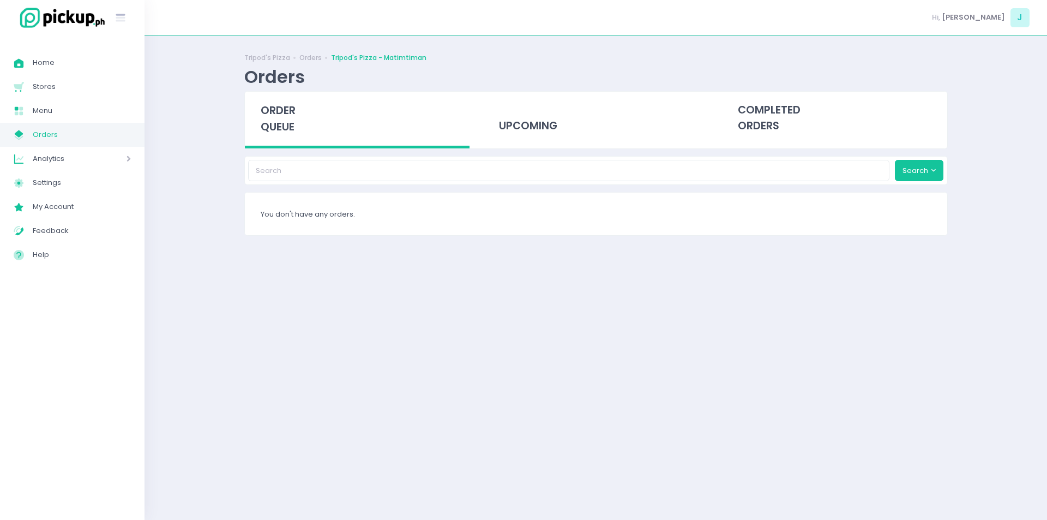
click at [279, 122] on span "order queue" at bounding box center [278, 118] width 35 height 31
click at [276, 128] on span "order queue" at bounding box center [278, 118] width 35 height 31
click at [287, 103] on span "order queue" at bounding box center [278, 118] width 35 height 31
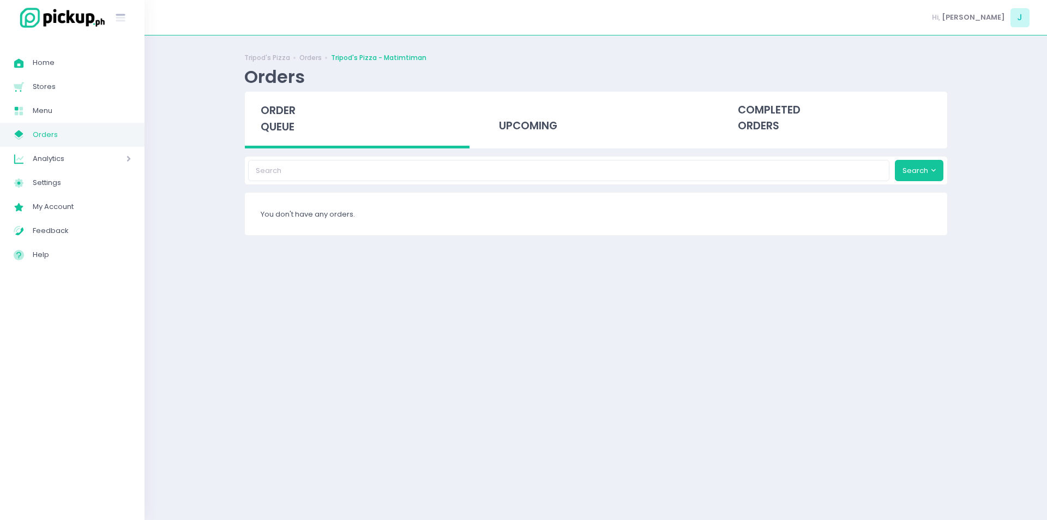
click at [299, 138] on div "order queue" at bounding box center [357, 120] width 225 height 57
click at [287, 116] on span "order queue" at bounding box center [278, 118] width 35 height 31
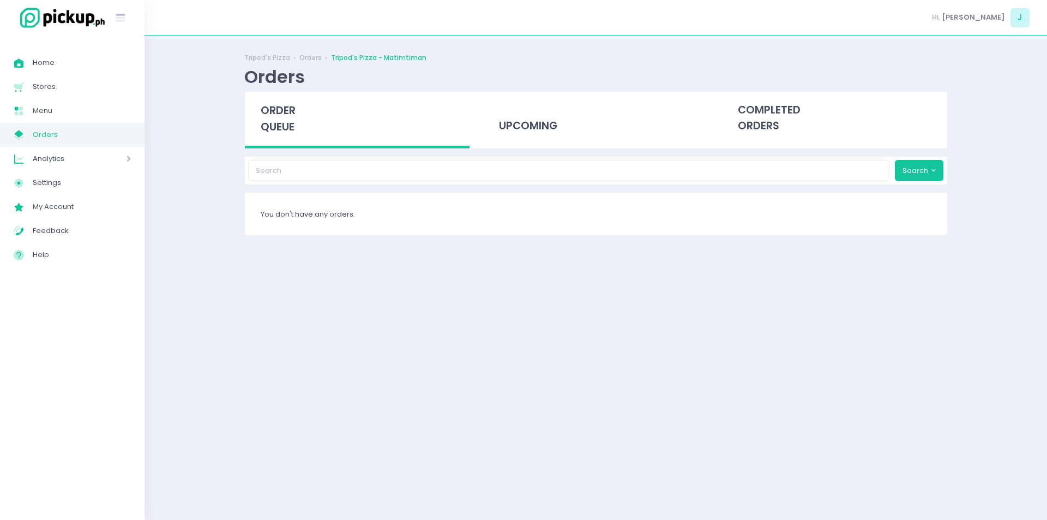
click at [287, 116] on span "order queue" at bounding box center [278, 118] width 35 height 31
click at [281, 130] on span "order queue" at bounding box center [278, 118] width 35 height 31
click at [271, 125] on span "order queue" at bounding box center [278, 118] width 35 height 31
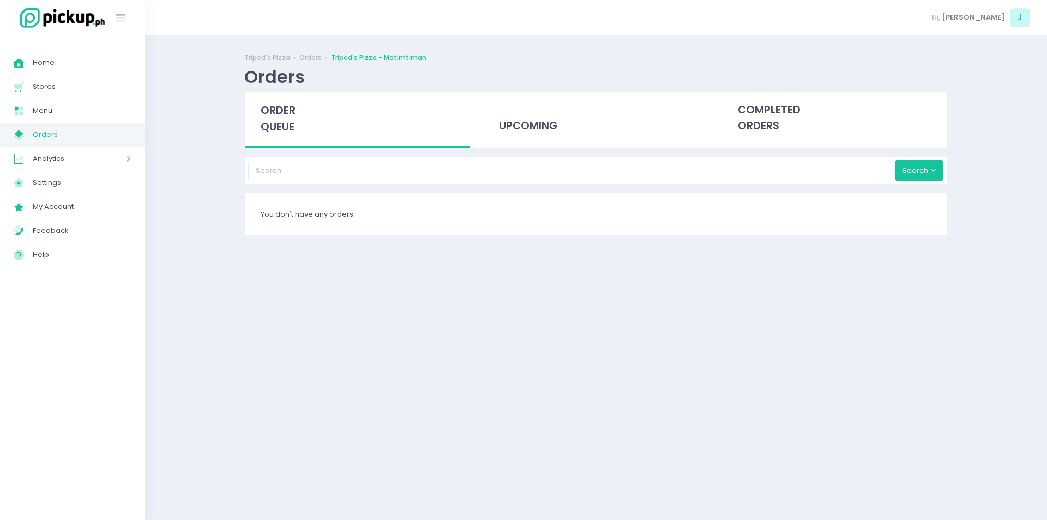
click at [283, 137] on div "order queue" at bounding box center [357, 120] width 225 height 57
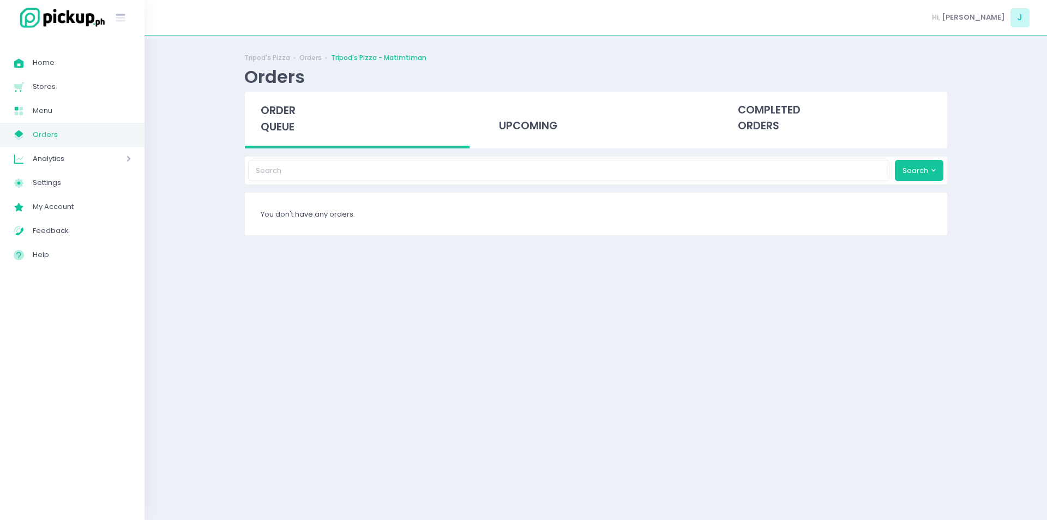
click at [269, 129] on span "order queue" at bounding box center [278, 118] width 35 height 31
click at [275, 122] on span "order queue" at bounding box center [278, 118] width 35 height 31
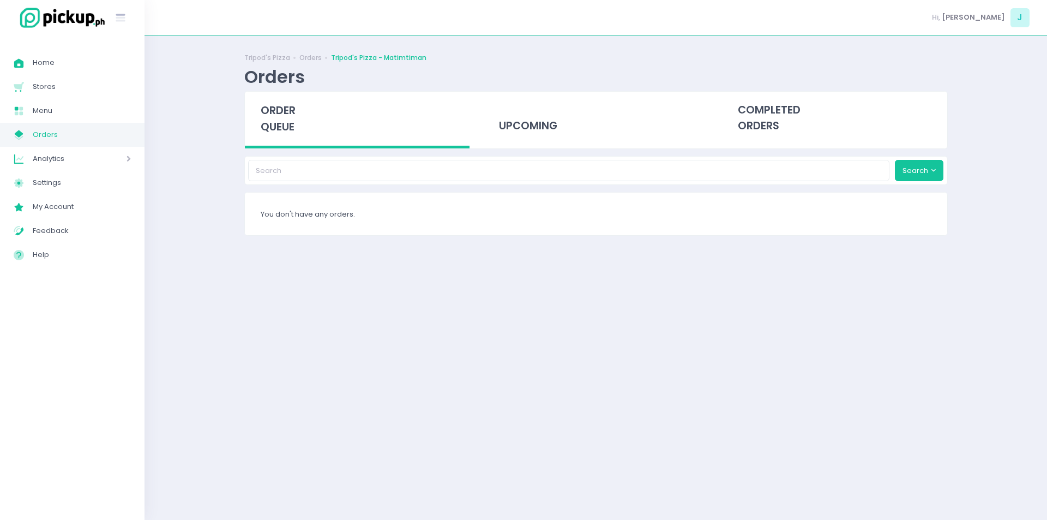
click at [275, 122] on span "order queue" at bounding box center [278, 118] width 35 height 31
click at [284, 120] on span "order queue" at bounding box center [278, 118] width 35 height 31
click at [299, 134] on div "order queue" at bounding box center [357, 120] width 225 height 57
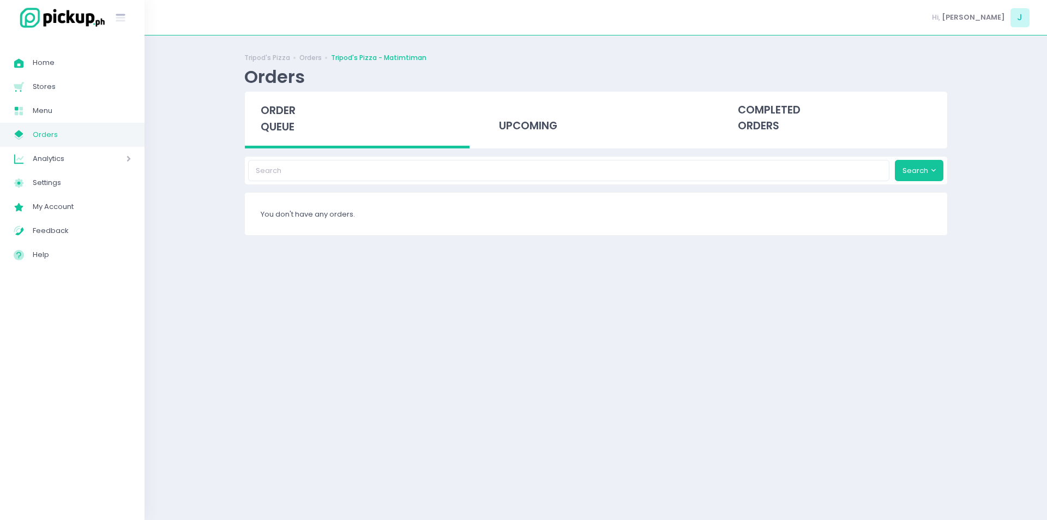
click at [287, 113] on span "order queue" at bounding box center [278, 118] width 35 height 31
click at [287, 128] on span "order queue" at bounding box center [278, 118] width 35 height 31
click at [285, 122] on span "order queue" at bounding box center [278, 118] width 35 height 31
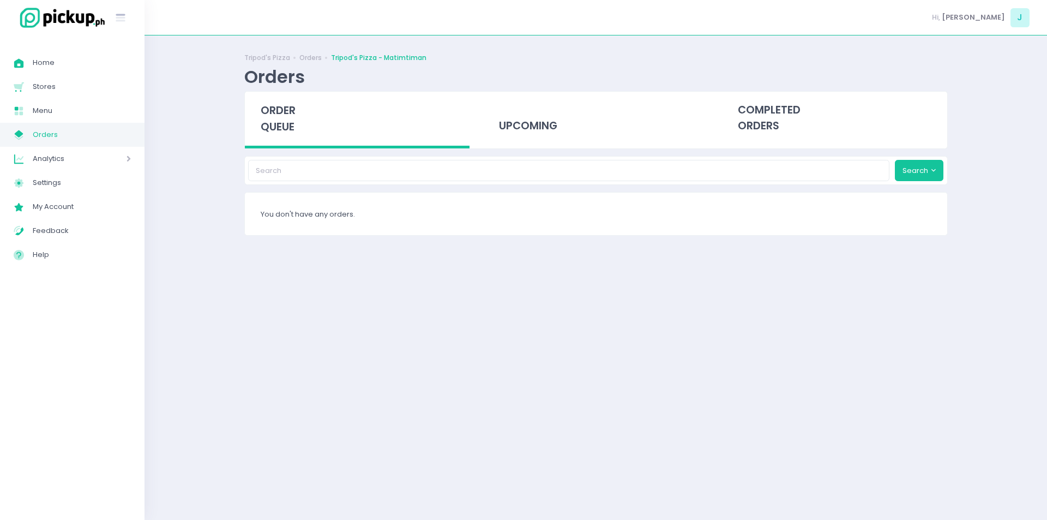
click at [285, 122] on span "order queue" at bounding box center [278, 118] width 35 height 31
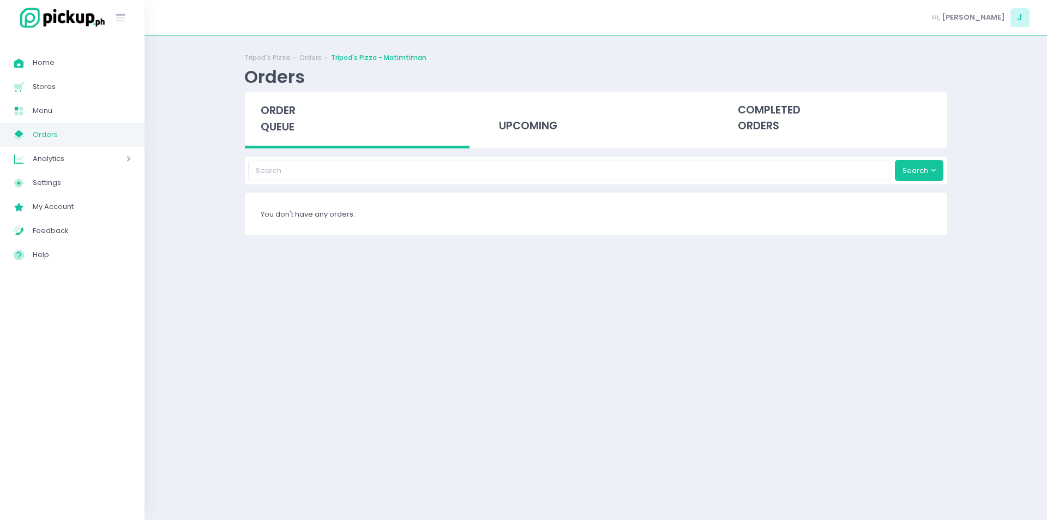
click at [285, 122] on span "order queue" at bounding box center [278, 118] width 35 height 31
click at [277, 132] on span "order queue" at bounding box center [278, 118] width 35 height 31
click at [287, 140] on div "order queue" at bounding box center [357, 120] width 225 height 57
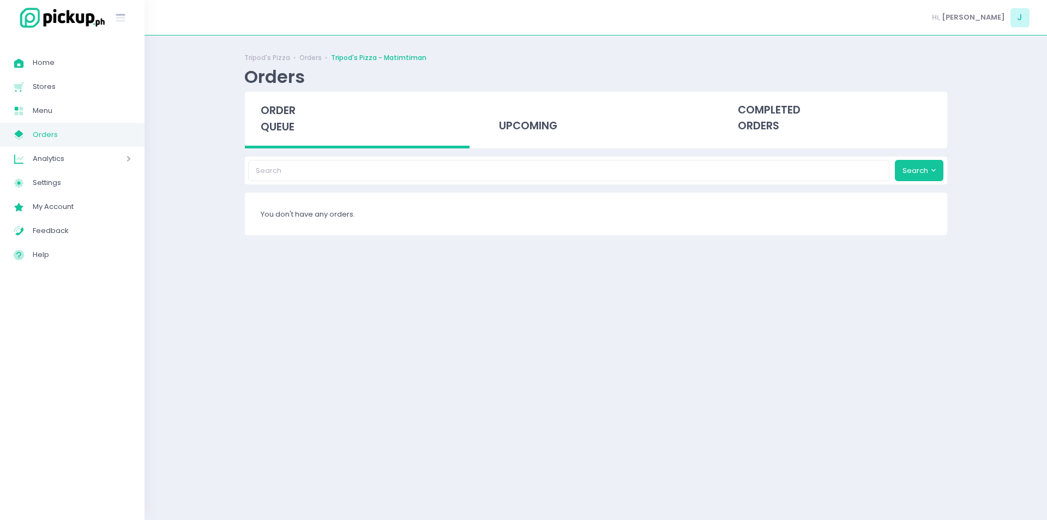
click at [287, 140] on div "order queue" at bounding box center [357, 120] width 225 height 57
click at [287, 124] on span "order queue" at bounding box center [278, 118] width 35 height 31
click at [268, 111] on span "order queue" at bounding box center [278, 118] width 35 height 31
click at [258, 107] on div "order queue" at bounding box center [357, 120] width 225 height 57
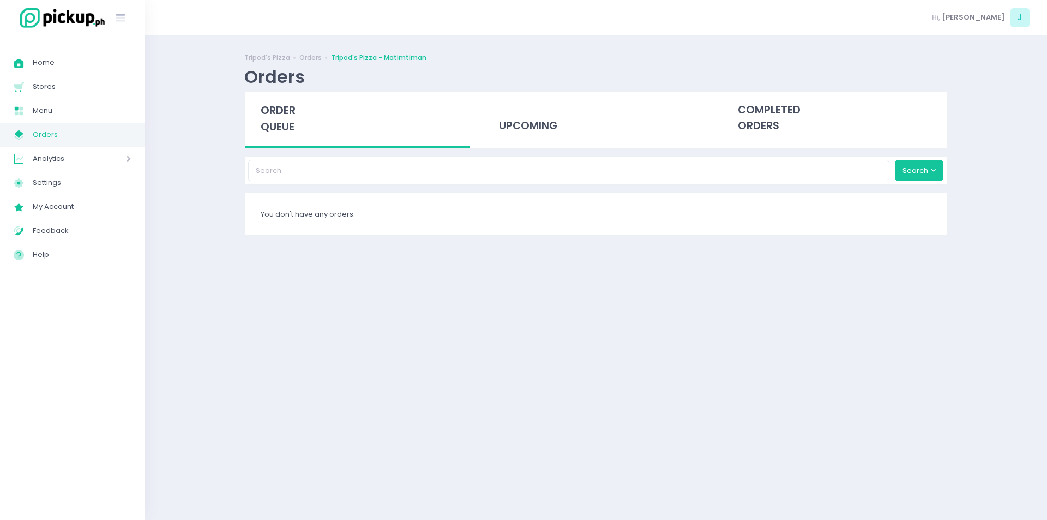
drag, startPoint x: 258, startPoint y: 107, endPoint x: 280, endPoint y: 129, distance: 30.8
click at [280, 129] on div "order queue" at bounding box center [357, 120] width 225 height 57
click at [306, 129] on div "order queue" at bounding box center [357, 120] width 225 height 57
click at [292, 116] on span "order queue" at bounding box center [278, 118] width 35 height 31
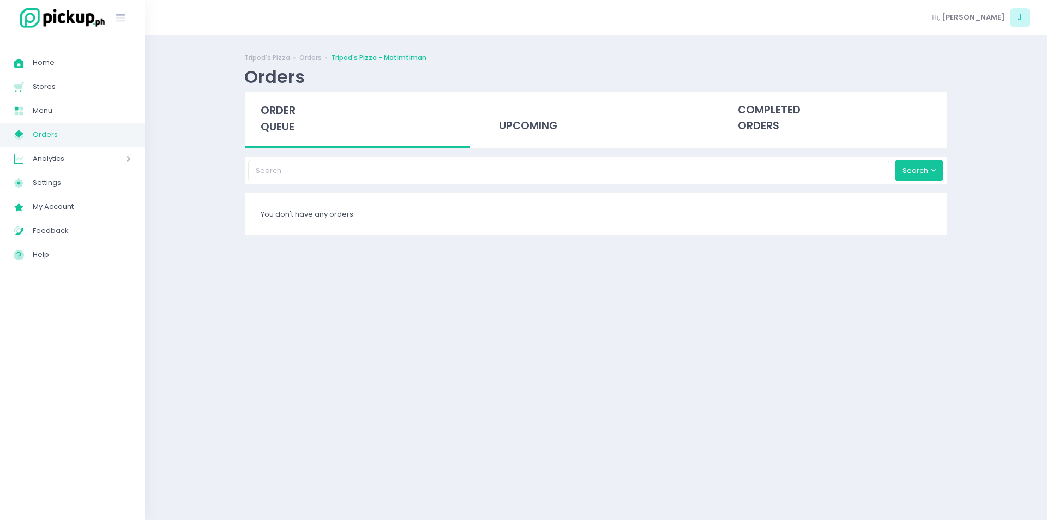
click at [292, 116] on span "order queue" at bounding box center [278, 118] width 35 height 31
click at [282, 124] on span "order queue" at bounding box center [278, 118] width 35 height 31
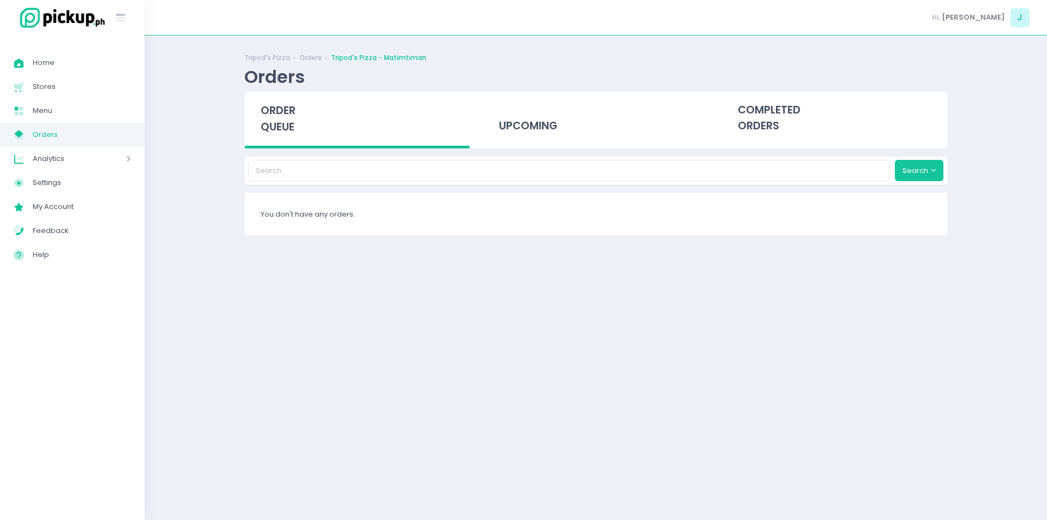
click at [293, 118] on span "order queue" at bounding box center [278, 118] width 35 height 31
click at [268, 116] on span "order queue" at bounding box center [278, 118] width 35 height 31
click at [262, 116] on span "order queue" at bounding box center [278, 118] width 35 height 31
click at [281, 102] on div "order queue" at bounding box center [357, 120] width 225 height 57
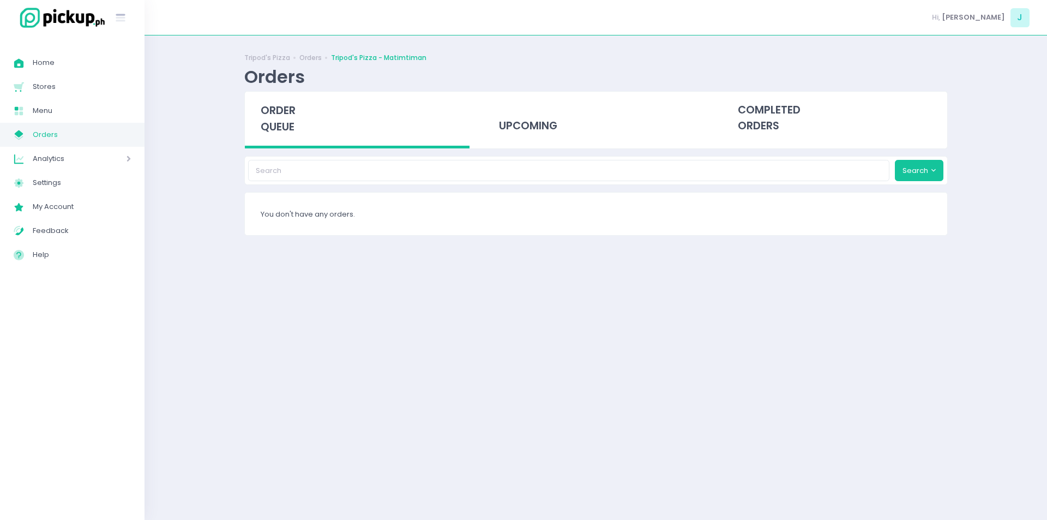
click at [281, 102] on div "order queue" at bounding box center [357, 120] width 225 height 57
click at [280, 117] on span "order queue" at bounding box center [278, 118] width 35 height 31
click at [267, 108] on span "order queue" at bounding box center [278, 118] width 35 height 31
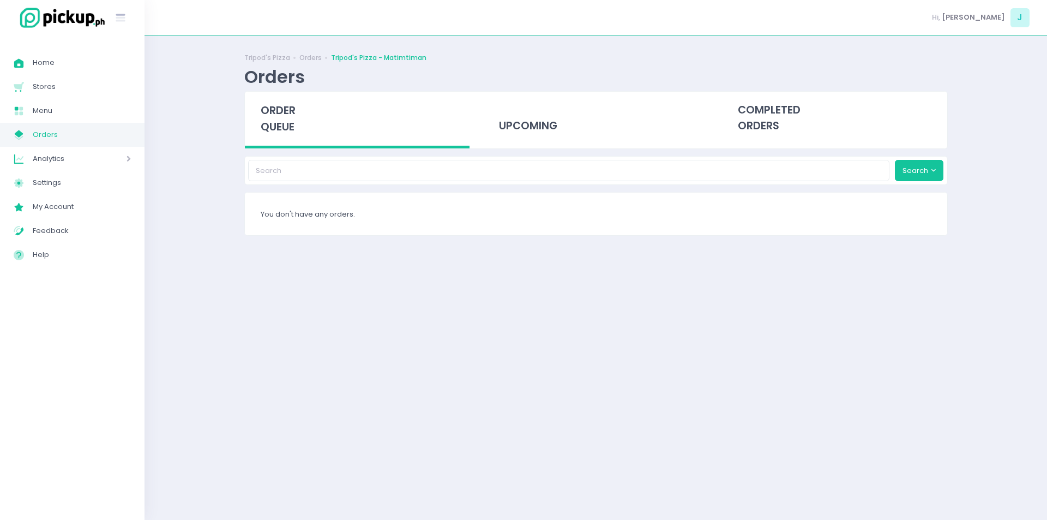
click at [286, 126] on span "order queue" at bounding box center [278, 118] width 35 height 31
click at [280, 128] on span "order queue" at bounding box center [278, 118] width 35 height 31
click at [283, 117] on span "order queue" at bounding box center [278, 118] width 35 height 31
click at [285, 135] on div "order queue" at bounding box center [357, 120] width 225 height 57
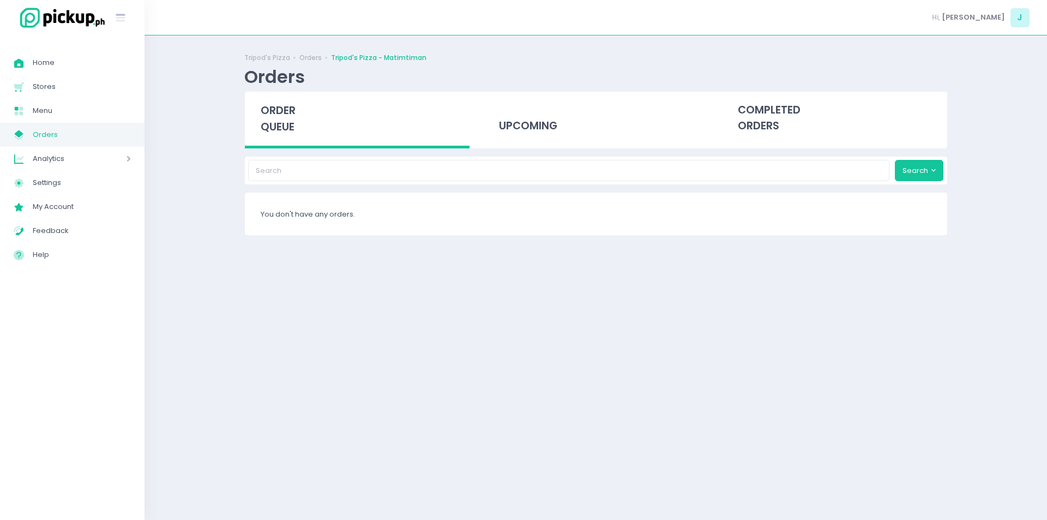
click at [285, 135] on div "order queue" at bounding box center [357, 120] width 225 height 57
click at [258, 102] on div "order queue" at bounding box center [357, 120] width 225 height 57
click at [273, 113] on span "order queue" at bounding box center [278, 118] width 35 height 31
click at [281, 111] on span "order queue" at bounding box center [278, 118] width 35 height 31
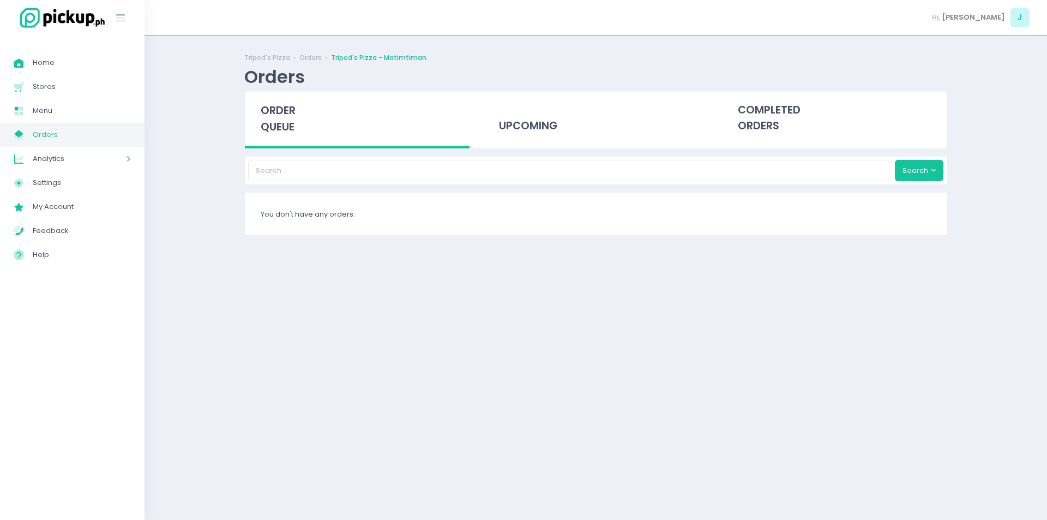
click at [268, 130] on span "order queue" at bounding box center [278, 118] width 35 height 31
click at [284, 109] on span "order queue" at bounding box center [278, 118] width 35 height 31
click at [285, 113] on span "order queue" at bounding box center [278, 118] width 35 height 31
click at [294, 107] on span "order queue" at bounding box center [278, 118] width 35 height 31
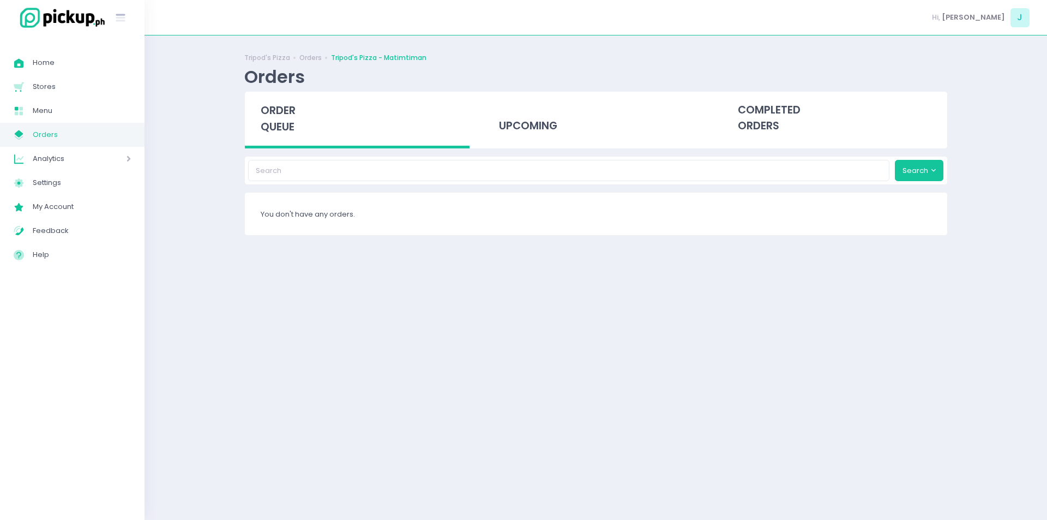
click at [276, 128] on span "order queue" at bounding box center [278, 118] width 35 height 31
click at [271, 139] on div "order queue" at bounding box center [357, 120] width 225 height 57
click at [274, 119] on span "order queue" at bounding box center [278, 118] width 35 height 31
click at [293, 136] on div "order queue" at bounding box center [357, 120] width 225 height 57
click at [262, 135] on div "order queue" at bounding box center [357, 120] width 225 height 57
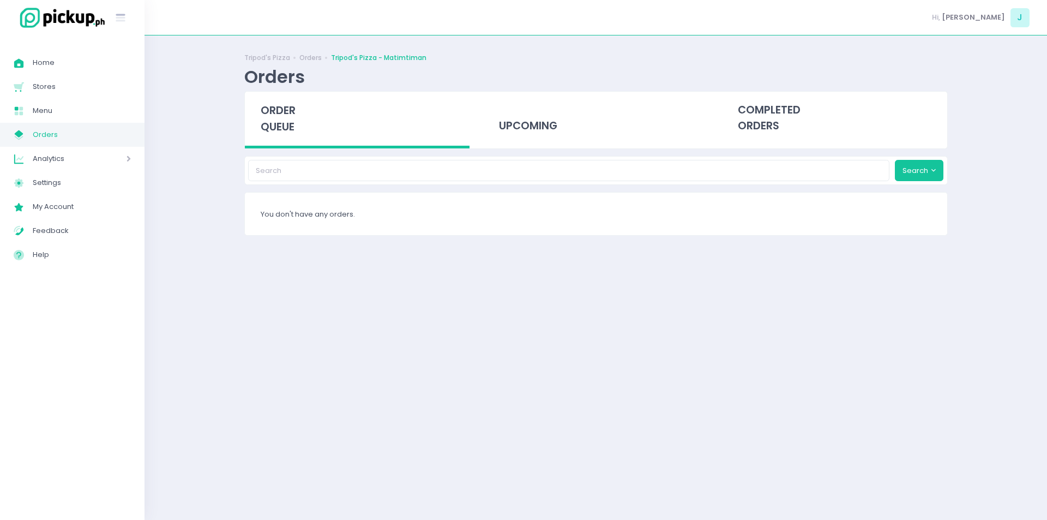
click at [278, 114] on span "order queue" at bounding box center [278, 118] width 35 height 31
click at [290, 108] on span "order queue" at bounding box center [278, 118] width 35 height 31
click at [262, 106] on span "order queue" at bounding box center [278, 118] width 35 height 31
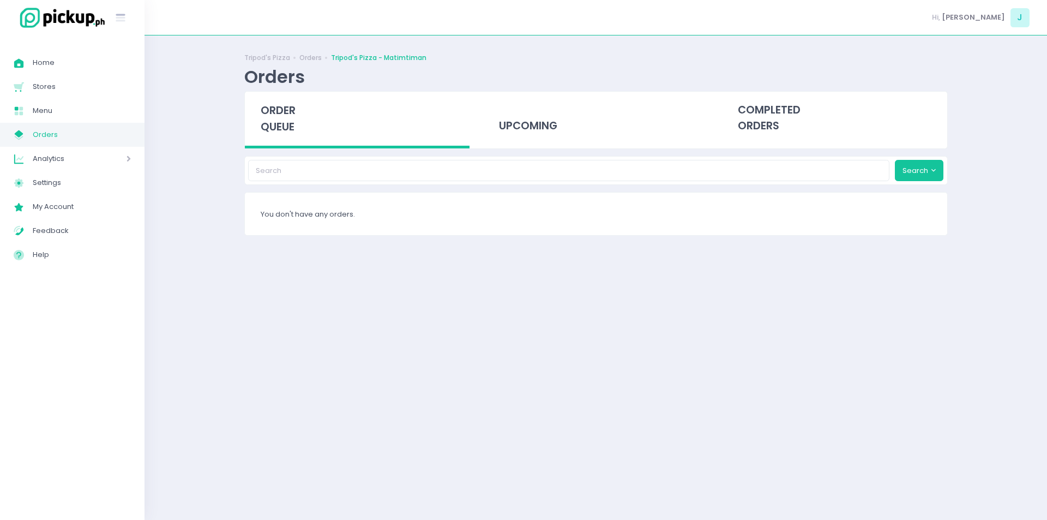
click at [262, 106] on span "order queue" at bounding box center [278, 118] width 35 height 31
click at [276, 111] on span "order queue" at bounding box center [278, 118] width 35 height 31
click at [290, 109] on span "order queue" at bounding box center [278, 118] width 35 height 31
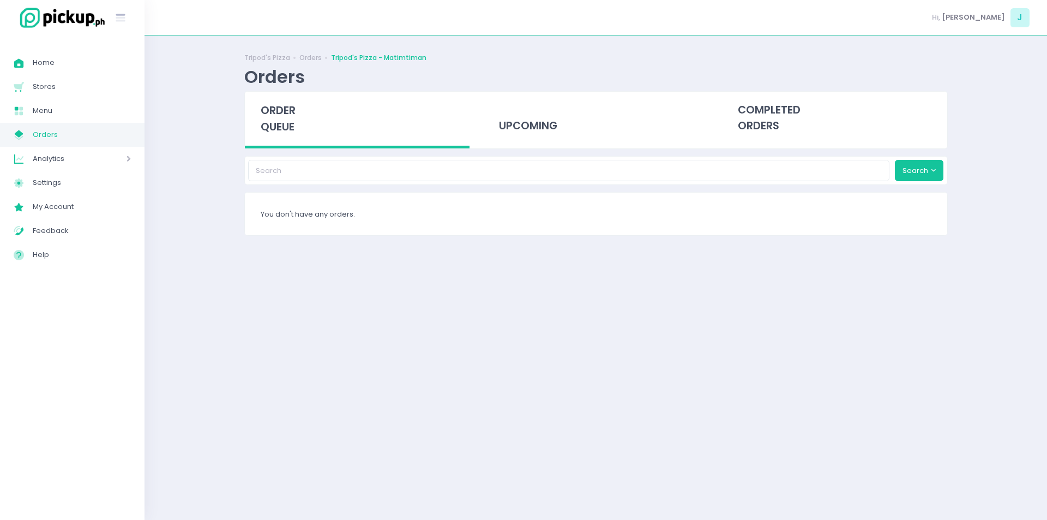
click at [278, 134] on span "order queue" at bounding box center [278, 118] width 35 height 31
click at [297, 133] on div "order queue" at bounding box center [357, 120] width 225 height 57
click at [286, 146] on div "order queue" at bounding box center [357, 120] width 225 height 57
click at [299, 123] on div "order queue" at bounding box center [357, 120] width 225 height 57
click at [276, 96] on div "order queue" at bounding box center [357, 120] width 225 height 57
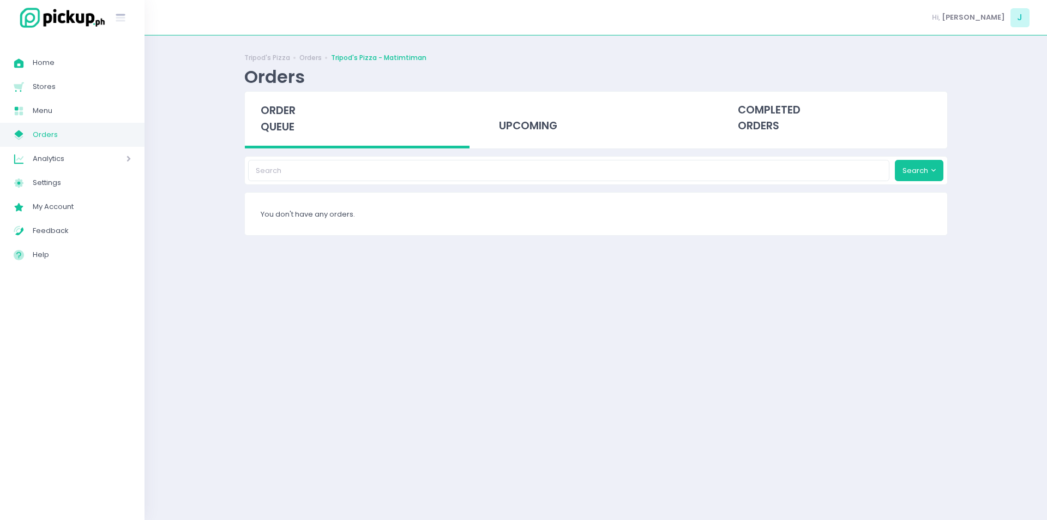
click at [275, 108] on span "order queue" at bounding box center [278, 118] width 35 height 31
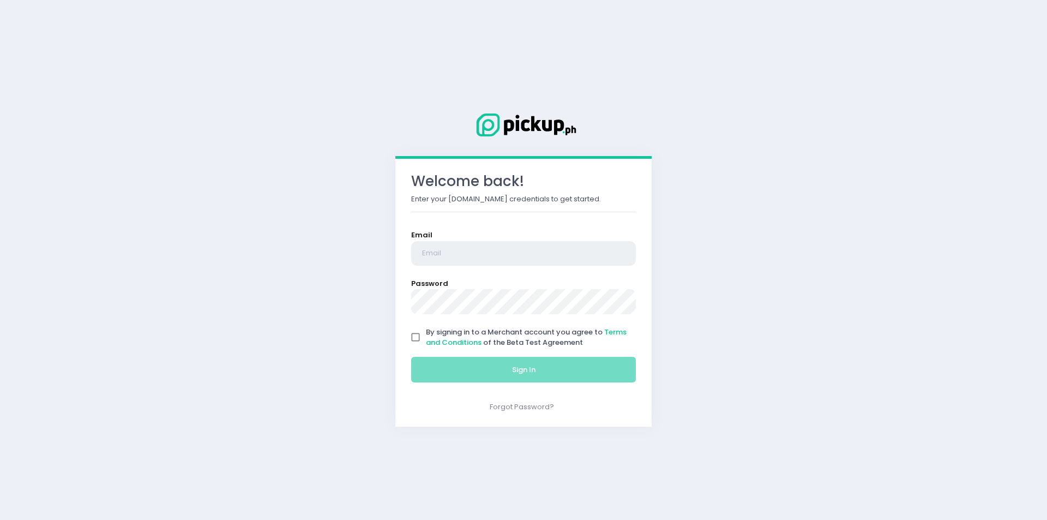
type input "[EMAIL_ADDRESS][DOMAIN_NAME]"
click at [418, 343] on input "By signing in to a Merchant account you agree to Terms and Conditions of the Be…" at bounding box center [415, 337] width 21 height 21
checkbox input "true"
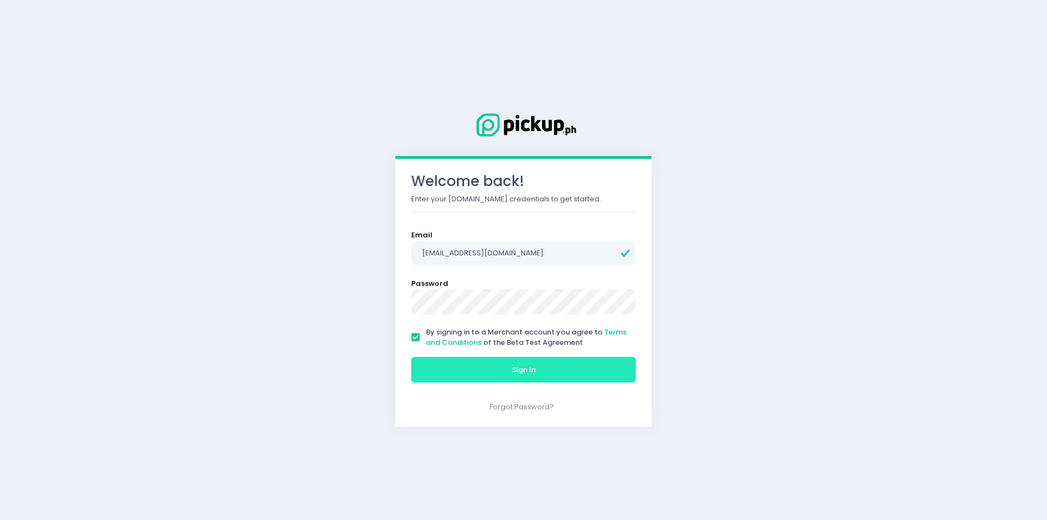
click at [449, 357] on button "Sign In" at bounding box center [523, 370] width 225 height 26
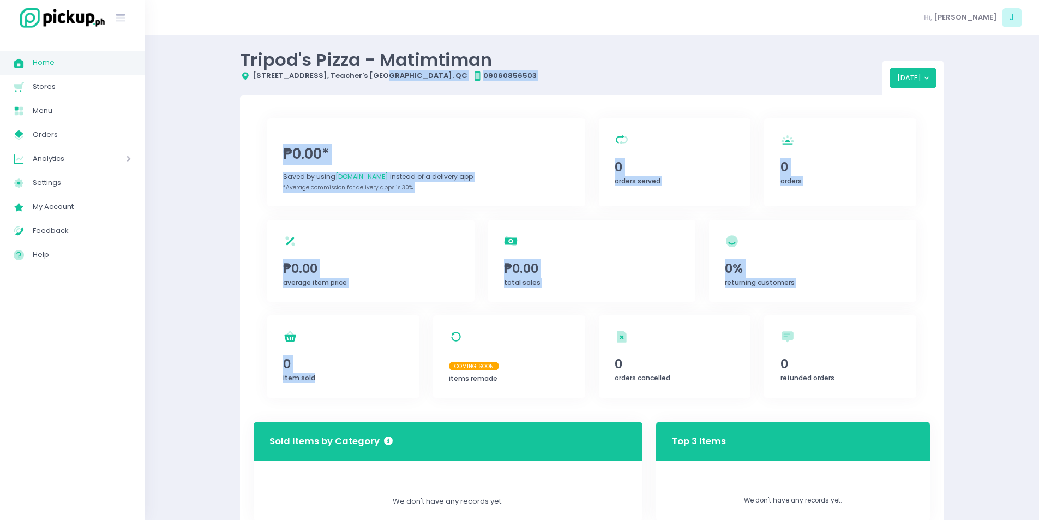
drag, startPoint x: 449, startPoint y: 356, endPoint x: 375, endPoint y: 94, distance: 272.4
click at [375, 94] on div "Tripod's Pizza - Matimtiman Location Created with Sketch. [STREET_ADDRESS]. QC …" at bounding box center [591, 444] width 731 height 790
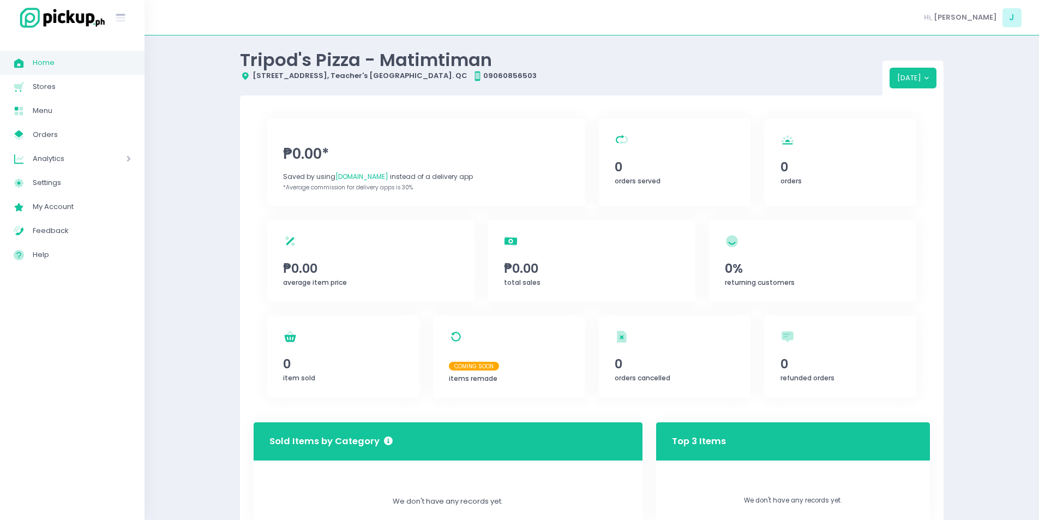
click at [69, 147] on div "Analytics Created with Sketch. Analytics" at bounding box center [72, 159] width 144 height 24
click at [71, 136] on span "Orders" at bounding box center [82, 135] width 98 height 14
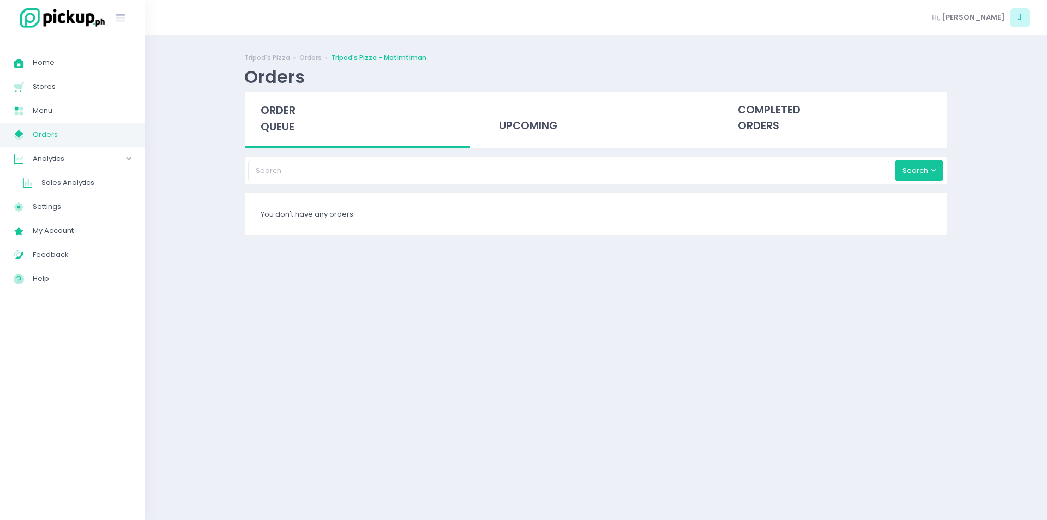
click at [267, 119] on div "order queue" at bounding box center [357, 120] width 225 height 57
click at [267, 104] on span "order queue" at bounding box center [278, 118] width 35 height 31
click at [280, 110] on span "order queue" at bounding box center [278, 118] width 35 height 31
click at [269, 121] on span "order queue" at bounding box center [278, 118] width 35 height 31
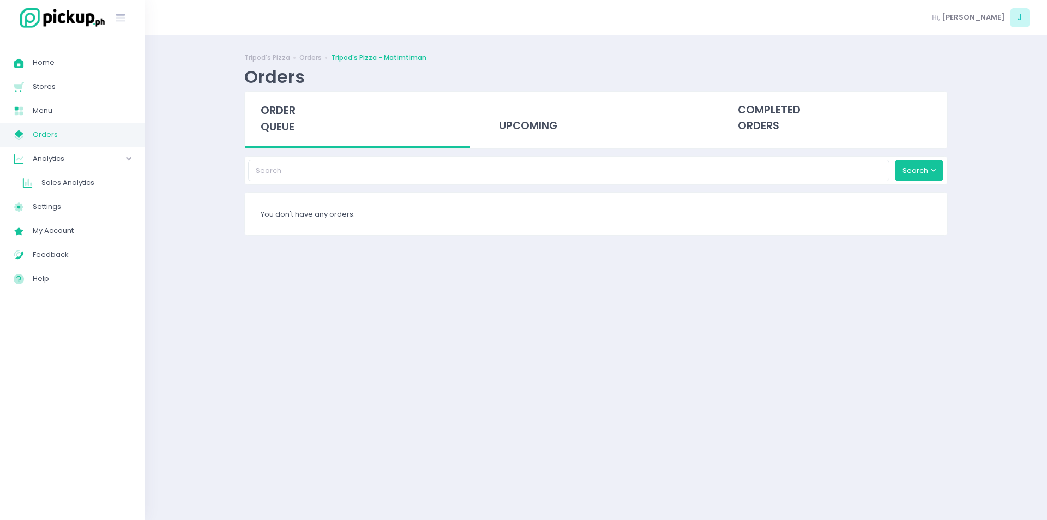
click at [269, 121] on span "order queue" at bounding box center [278, 118] width 35 height 31
click at [280, 124] on span "order queue" at bounding box center [278, 118] width 35 height 31
click at [276, 113] on span "order queue" at bounding box center [278, 118] width 35 height 31
